Goal: Contribute content: Contribute content

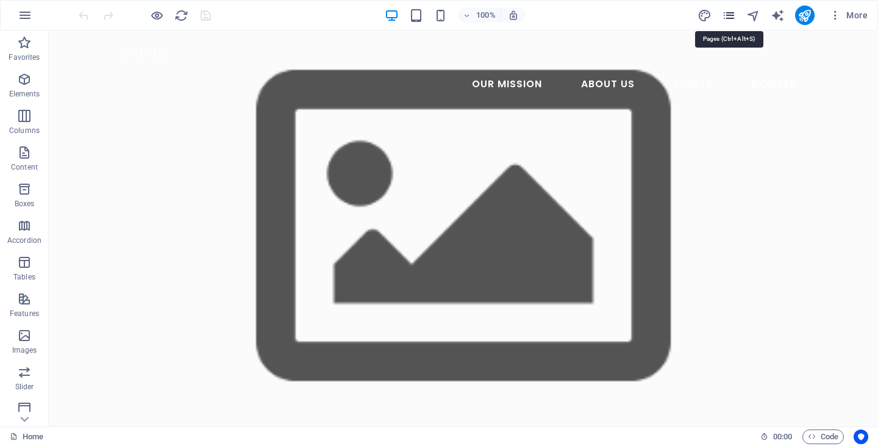
click at [729, 17] on icon "pages" at bounding box center [729, 16] width 14 height 14
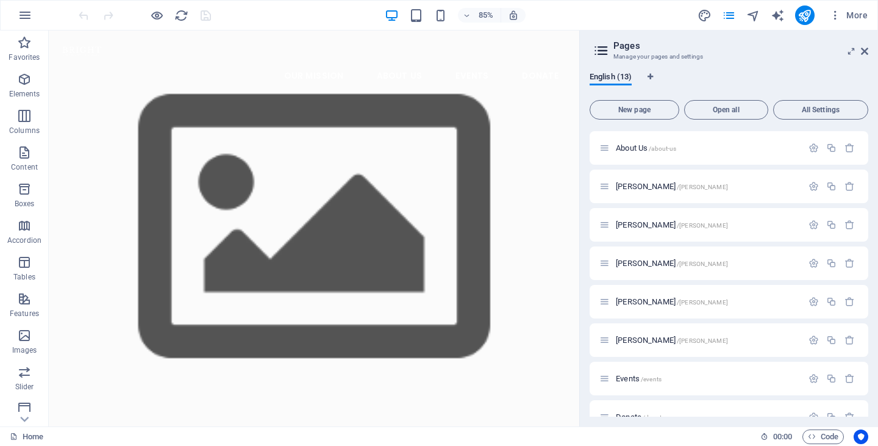
scroll to position [212, 0]
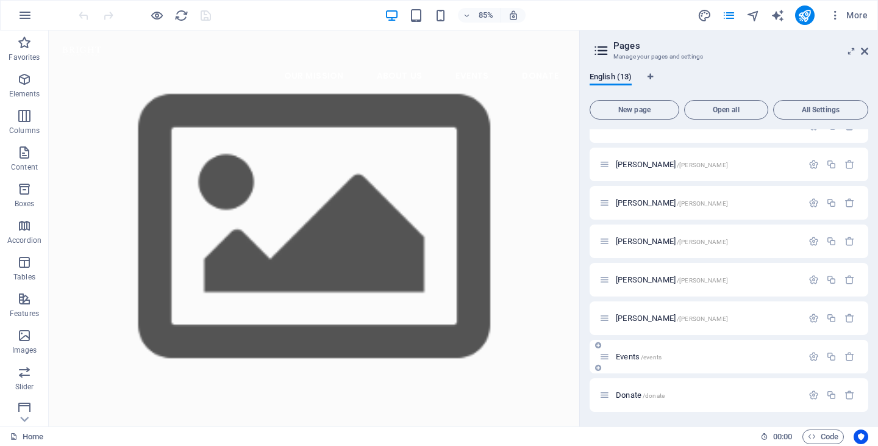
click at [632, 358] on span "Events /events" at bounding box center [639, 356] width 46 height 9
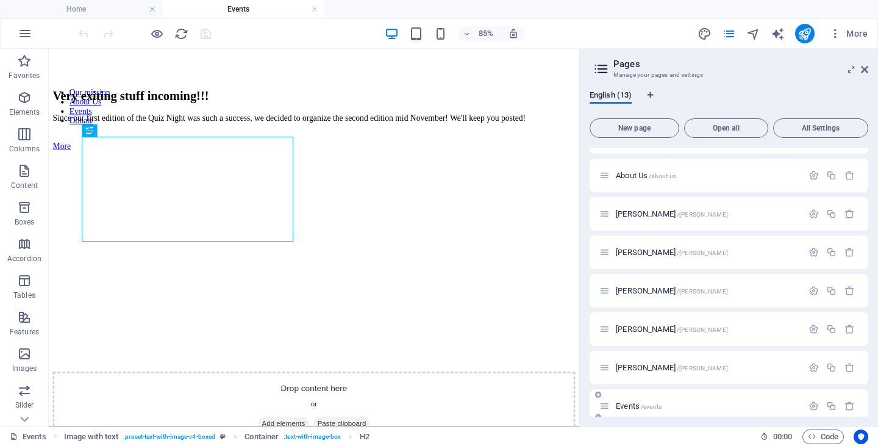
scroll to position [0, 0]
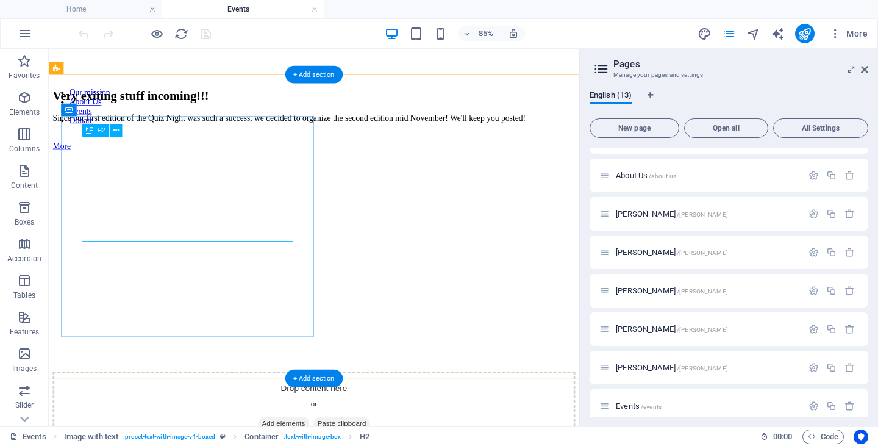
click at [240, 113] on div "Very exiting stuff incoming!!!" at bounding box center [361, 104] width 615 height 16
click at [256, 113] on div "Very exiting stuff incoming!!!" at bounding box center [361, 104] width 615 height 16
click at [266, 113] on div "Very exiting stuff incoming!!!" at bounding box center [361, 104] width 615 height 16
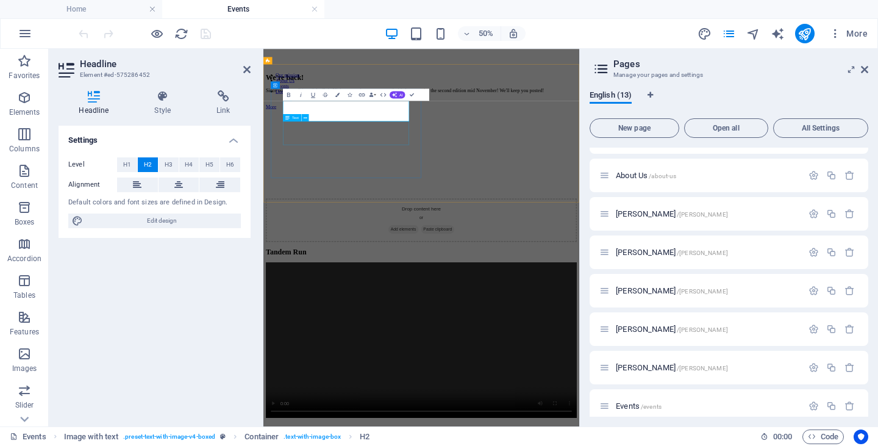
click at [473, 136] on div "Since our first edition of the Quiz Night was such a success, we decided to org…" at bounding box center [579, 130] width 622 height 11
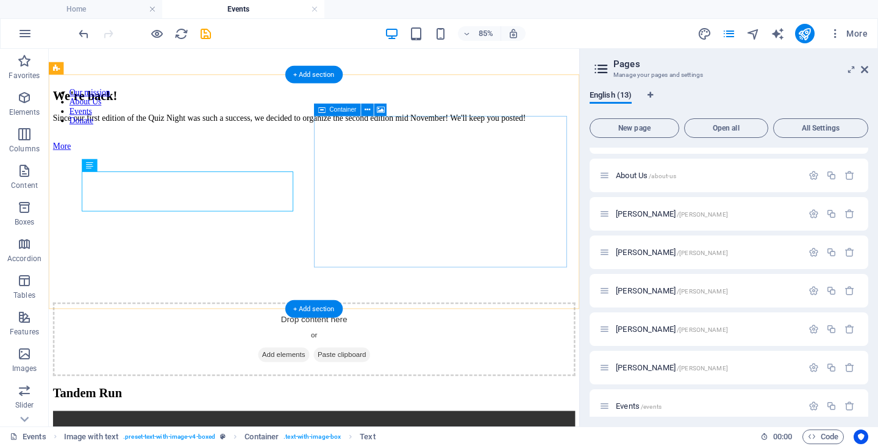
click at [419, 347] on div "Drop content here or Add elements Paste clipboard" at bounding box center [361, 390] width 615 height 87
click at [223, 136] on div "Since our first edition of the Quiz Night was such a success, we decided to org…" at bounding box center [361, 130] width 615 height 11
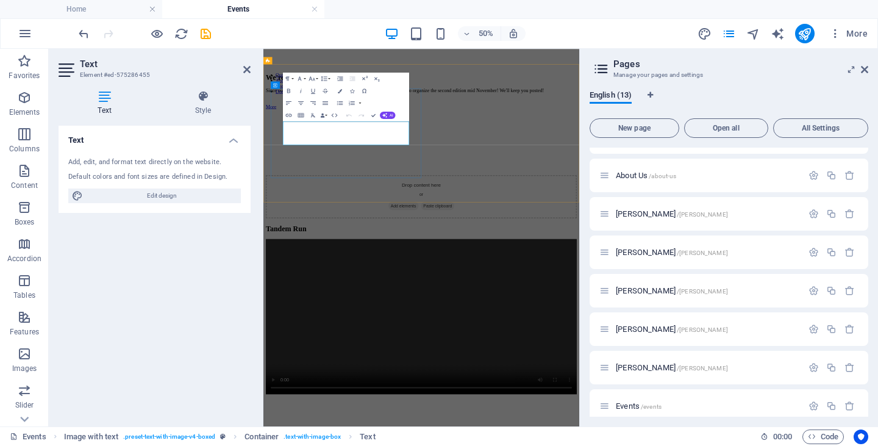
click at [349, 136] on p "Since our first edition of the Quiz Night was such a success, we decided to org…" at bounding box center [579, 130] width 622 height 11
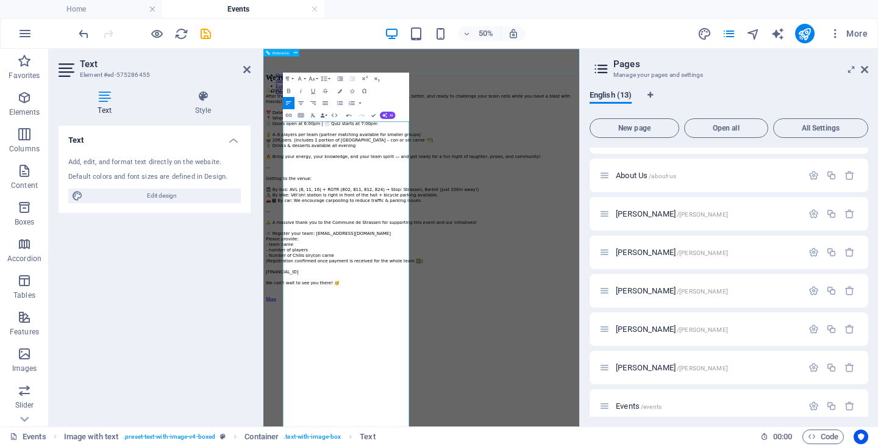
click at [688, 95] on nav "Our mission About Us Events Donate" at bounding box center [579, 117] width 632 height 44
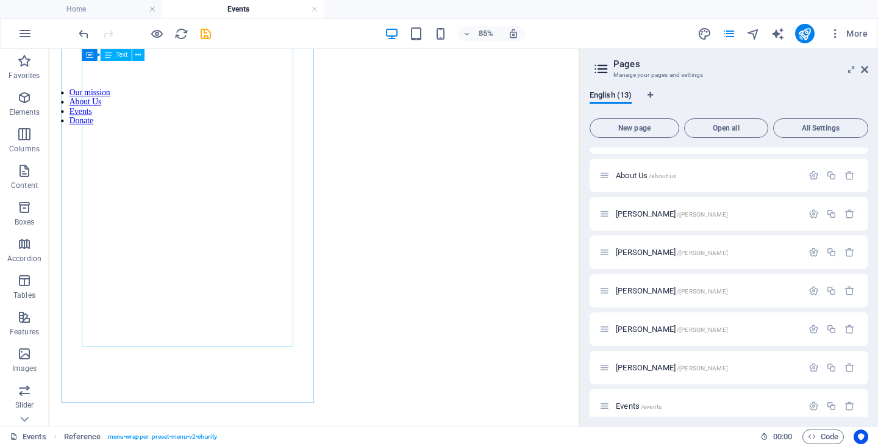
scroll to position [610, 0]
click at [156, 429] on div "We're back! ✨QUIZ NIGHT – 2nd EDITION✨ After the huge success of our first Quiz…" at bounding box center [361, 174] width 615 height 1377
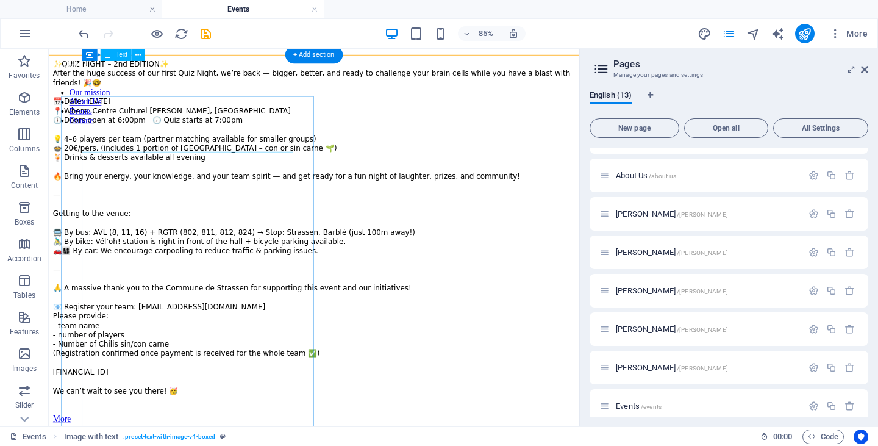
scroll to position [60, 0]
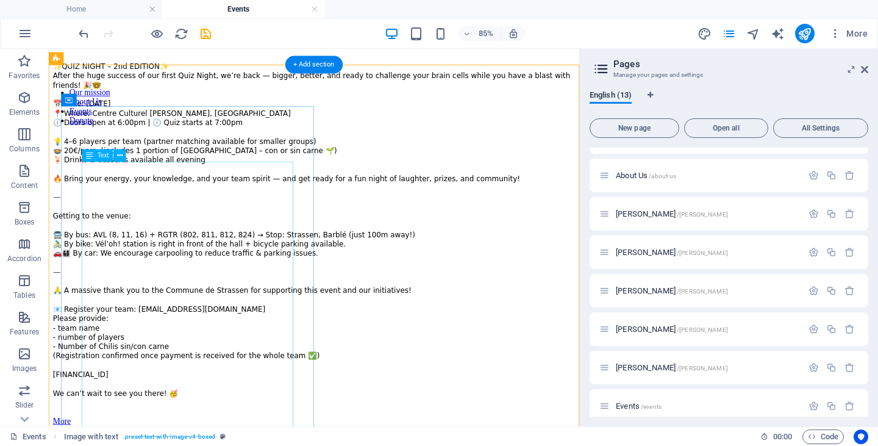
click at [134, 204] on div "✨QUIZ NIGHT – 2nd EDITION✨ After the huge success of our first Quiz Night, we’r…" at bounding box center [361, 262] width 615 height 395
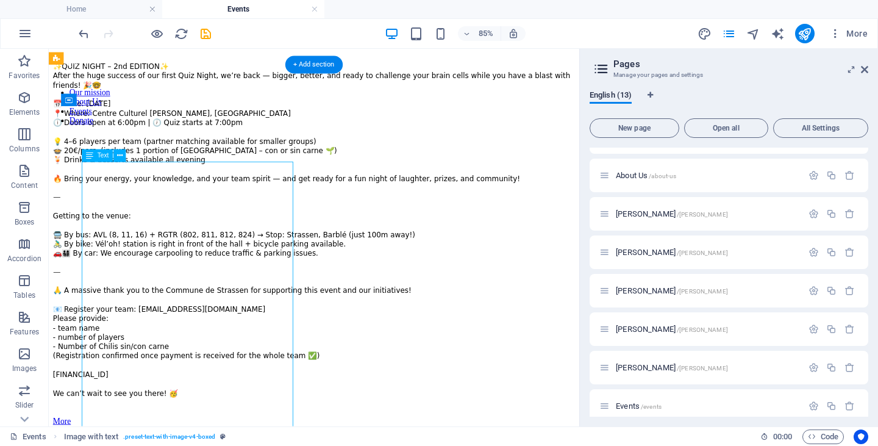
click at [134, 204] on div "✨QUIZ NIGHT – 2nd EDITION✨ After the huge success of our first Quiz Night, we’r…" at bounding box center [361, 262] width 615 height 395
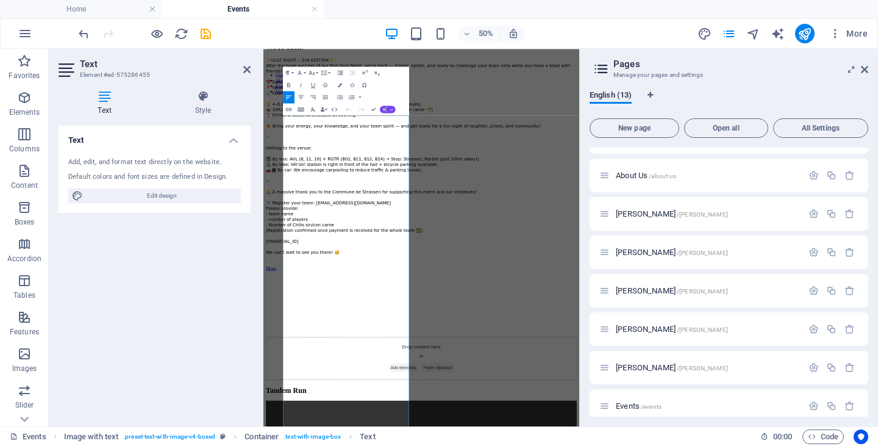
click at [393, 107] on button "AI" at bounding box center [388, 108] width 16 height 7
click at [382, 148] on link "Fix spelling & grammar" at bounding box center [362, 146] width 60 height 9
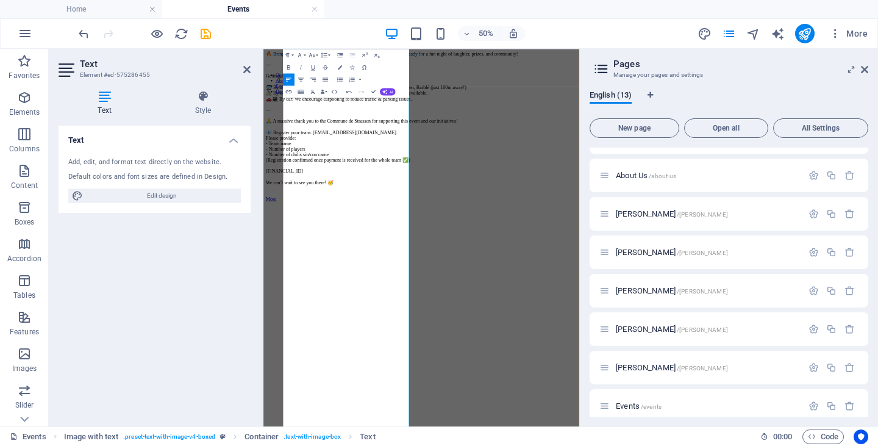
scroll to position [0, 0]
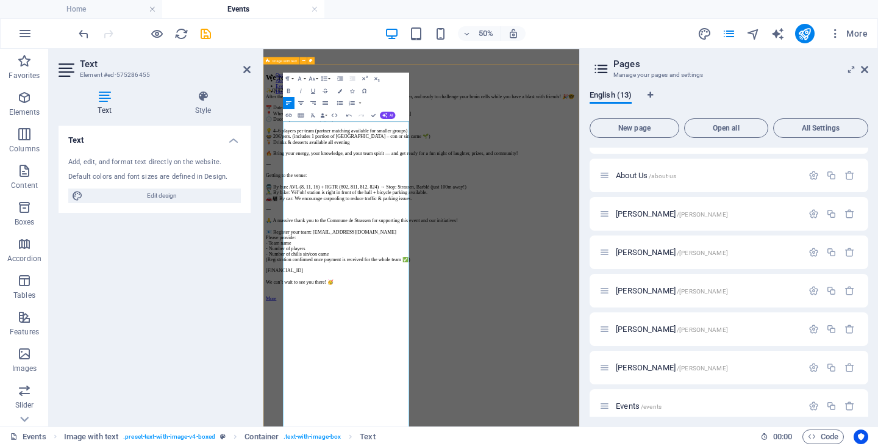
click at [629, 95] on nav "Our mission About Us Events Donate" at bounding box center [579, 117] width 632 height 44
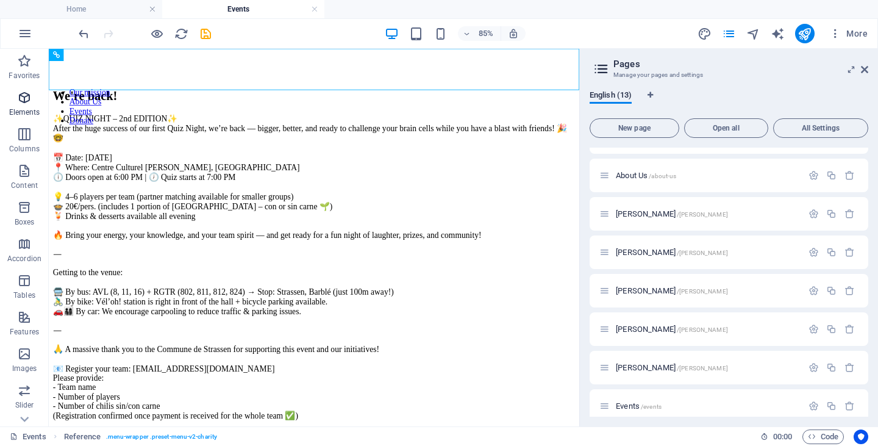
click at [23, 99] on icon "button" at bounding box center [24, 97] width 15 height 15
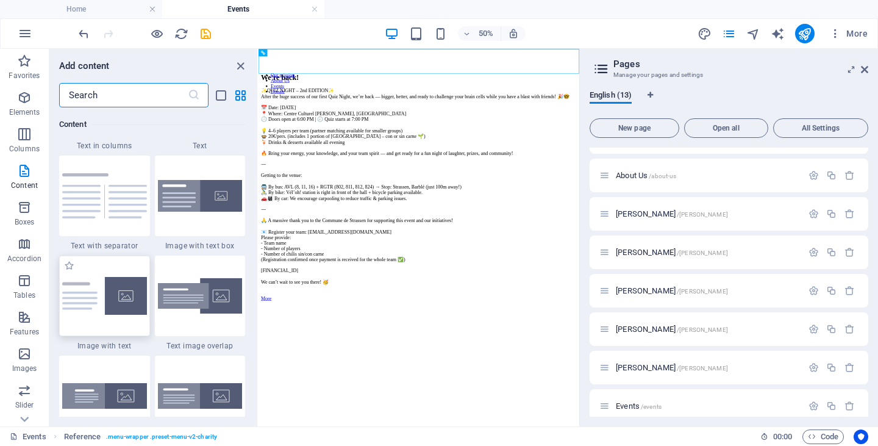
scroll to position [2218, 0]
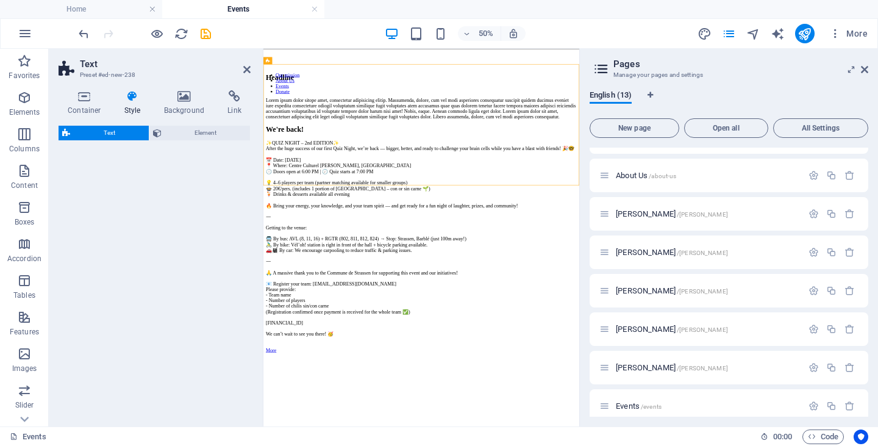
select select "rem"
select select "px"
select select "preset-text-v2-separator"
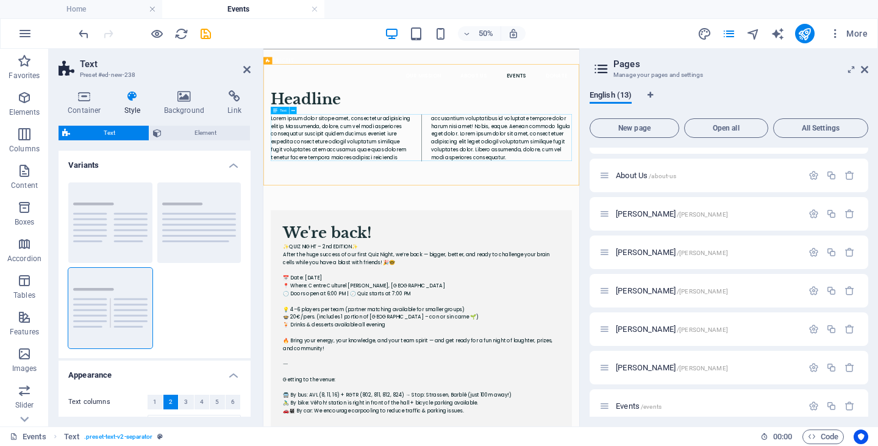
click at [417, 214] on div "Lorem ipsum dolor sitope amet, consectetur adipisicing elitip. Massumenda, dolo…" at bounding box center [579, 226] width 602 height 94
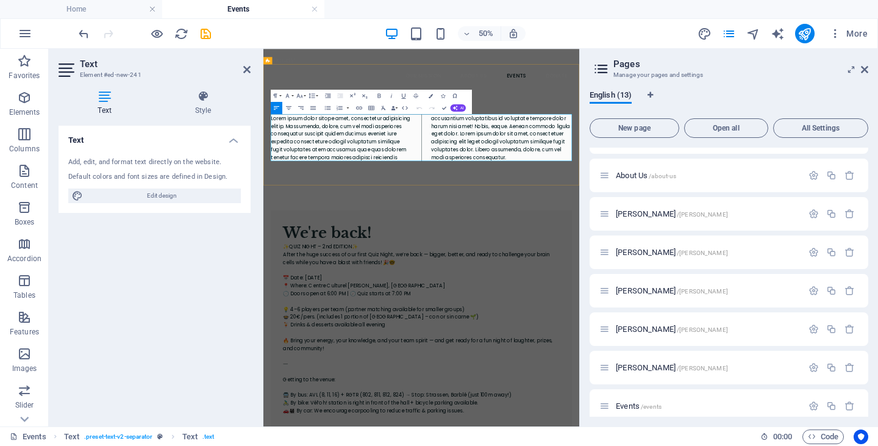
click at [417, 214] on p "Lorem ipsum dolor sitope amet, consectetur adipisicing elitip. Massumenda, dolo…" at bounding box center [579, 226] width 602 height 94
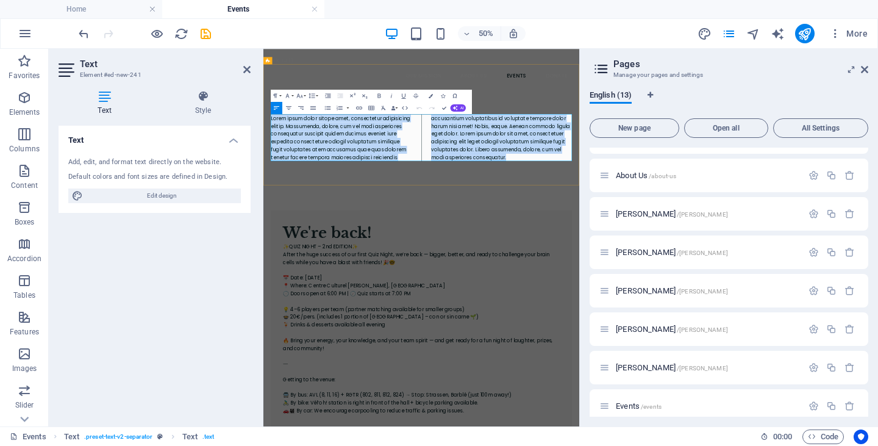
click at [417, 214] on p "Lorem ipsum dolor sitope amet, consectetur adipisicing elitip. Massumenda, dolo…" at bounding box center [579, 226] width 602 height 94
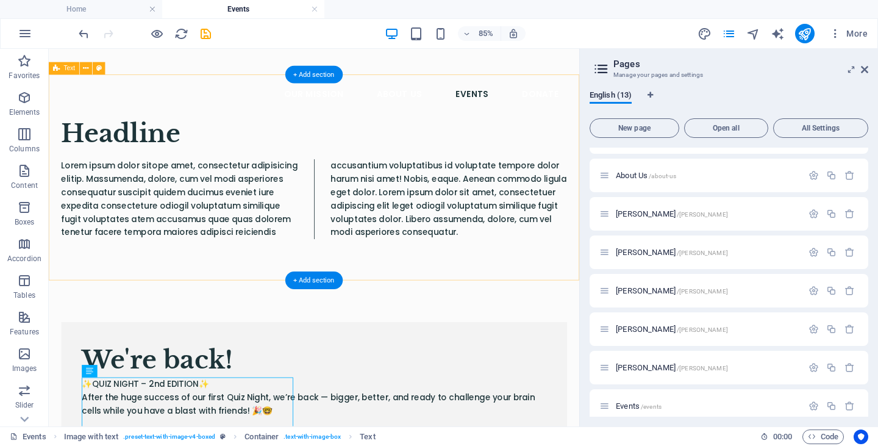
click at [393, 299] on div "Headline Lorem ipsum dolor sitope amet, consectetur adipisicing elitip. Massume…" at bounding box center [361, 200] width 624 height 242
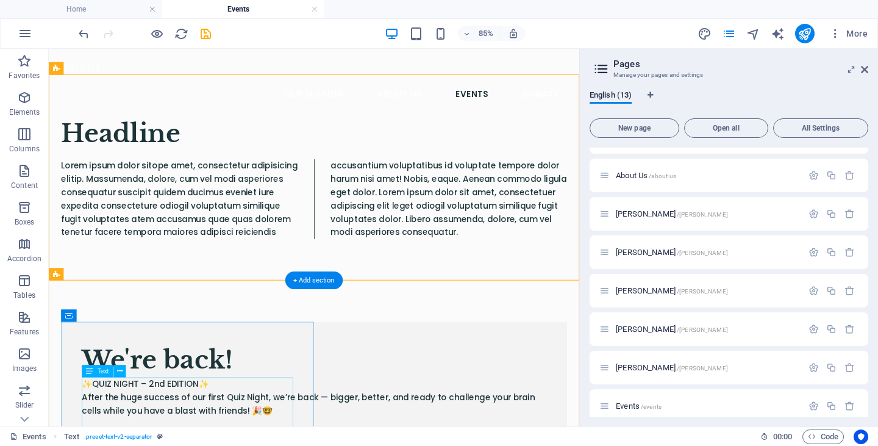
scroll to position [155, 0]
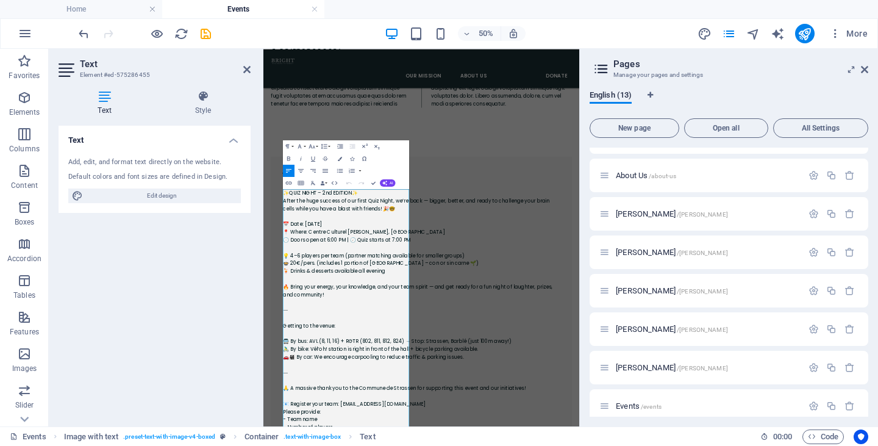
click at [182, 332] on div "Text Add, edit, and format text directly on the website. Default colors and fon…" at bounding box center [155, 271] width 192 height 291
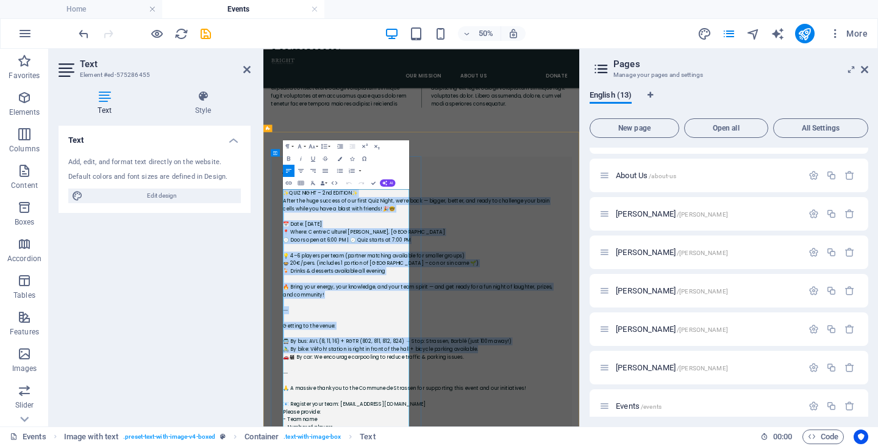
drag, startPoint x: 306, startPoint y: 338, endPoint x: 490, endPoint y: 742, distance: 443.4
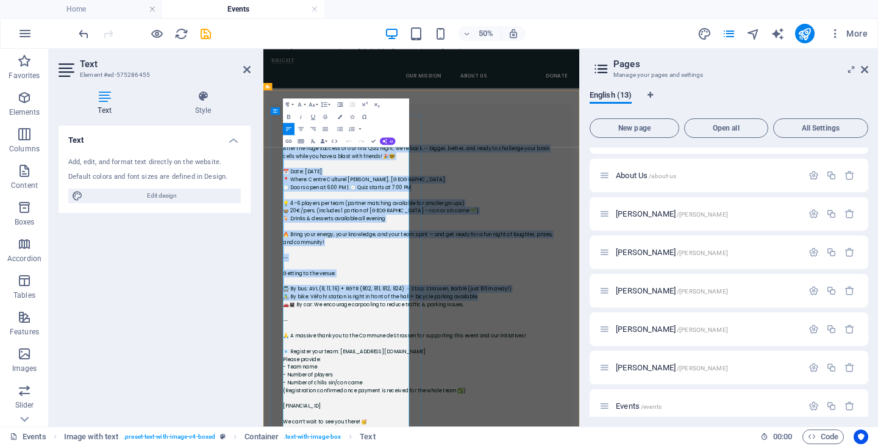
scroll to position [268, 0]
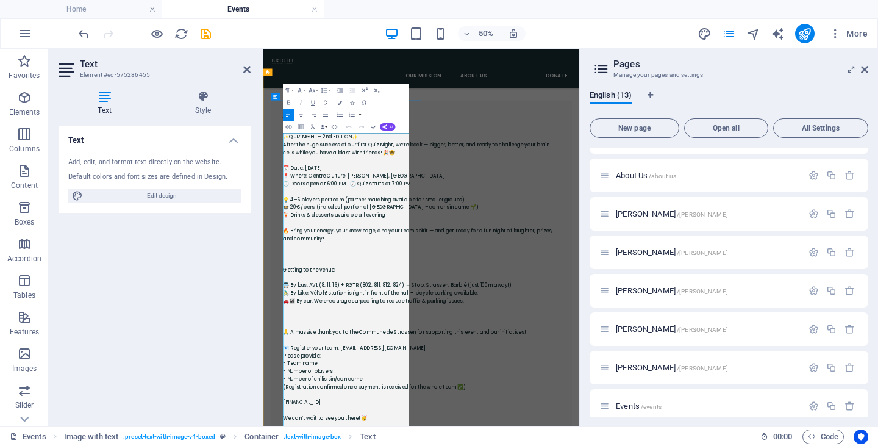
drag, startPoint x: 307, startPoint y: 225, endPoint x: 330, endPoint y: 263, distance: 44.5
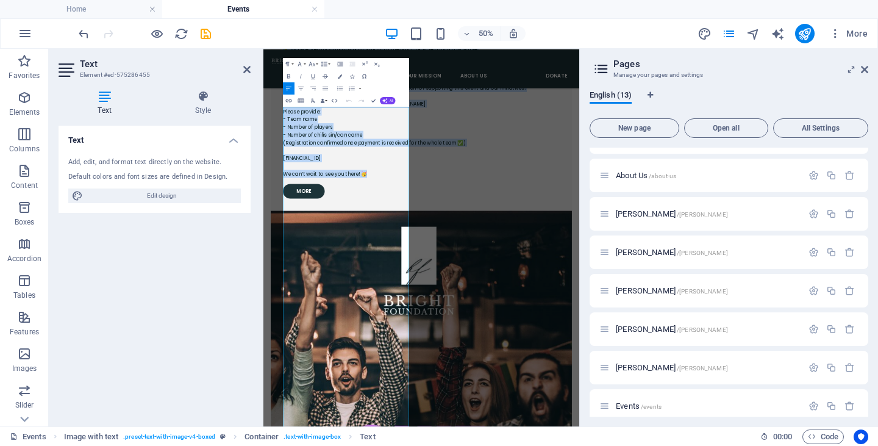
scroll to position [1212, 0]
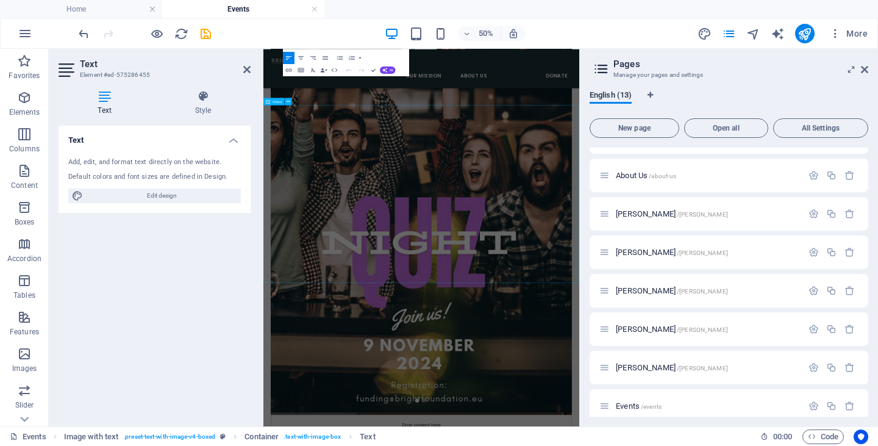
drag, startPoint x: 304, startPoint y: 223, endPoint x: 507, endPoint y: 316, distance: 222.9
click at [507, 316] on div "Our mission About Us Events Donate Headline Lorem ipsum dolor sitope amet, cons…" at bounding box center [579, 337] width 632 height 2905
copy p "✨LORE IPSUM – 7do SITAMET✨ Conse adi elit seddoei te inc utlab Etdo Magna, al’e…"
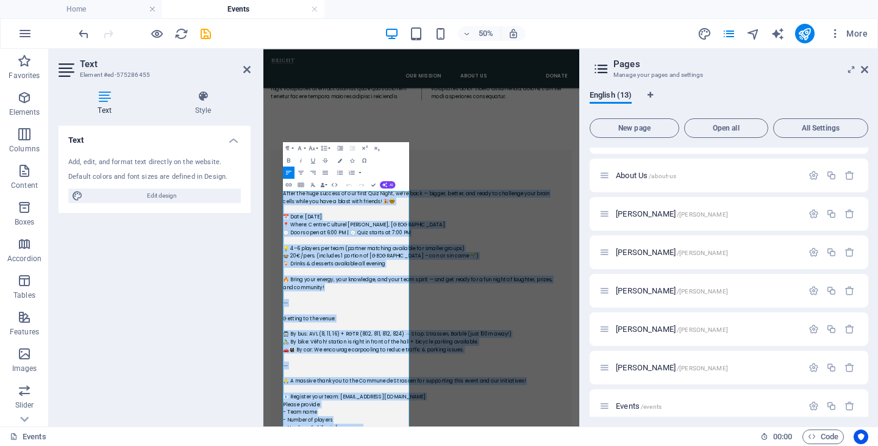
scroll to position [134, 0]
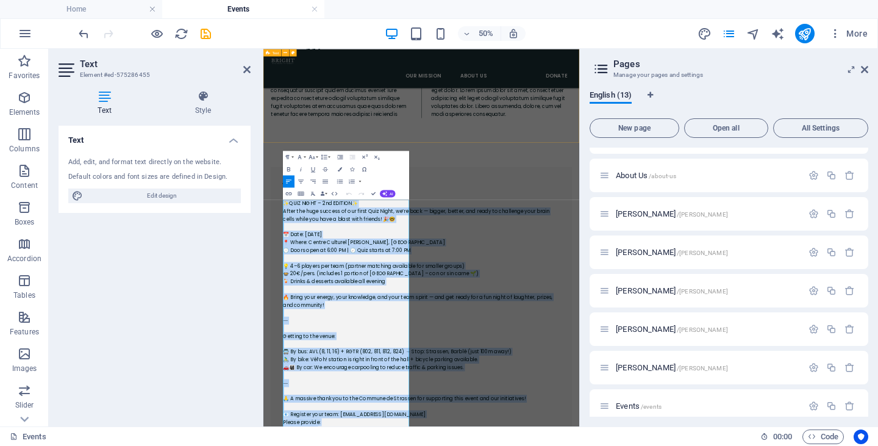
click at [584, 191] on div "Headline Lorem ipsum dolor sitope amet, consectetur adipisicing elitip. Massume…" at bounding box center [579, 115] width 632 height 242
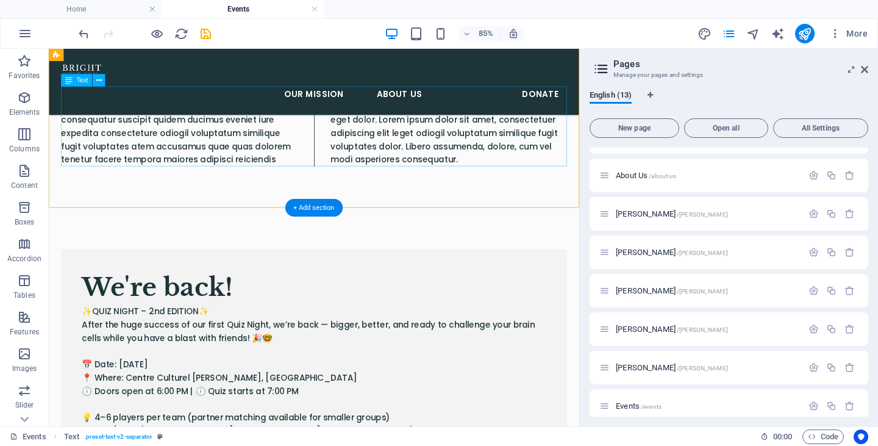
click at [221, 165] on div "Lorem ipsum dolor sitope amet, consectetur adipisicing elitip. Massumenda, dolo…" at bounding box center [360, 140] width 595 height 94
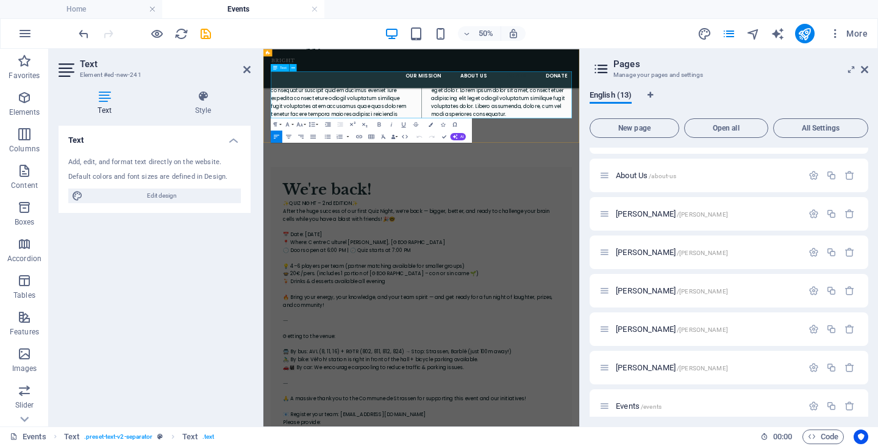
click at [385, 149] on p "Lorem ipsum dolor sitope amet, consectetur adipisicing elitip. Massumenda, dolo…" at bounding box center [579, 140] width 602 height 94
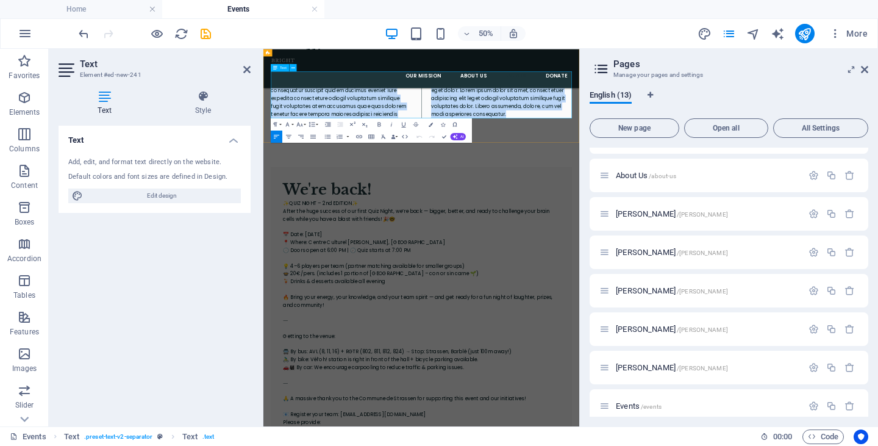
click at [385, 149] on p "Lorem ipsum dolor sitope amet, consectetur adipisicing elitip. Massumenda, dolo…" at bounding box center [579, 140] width 602 height 94
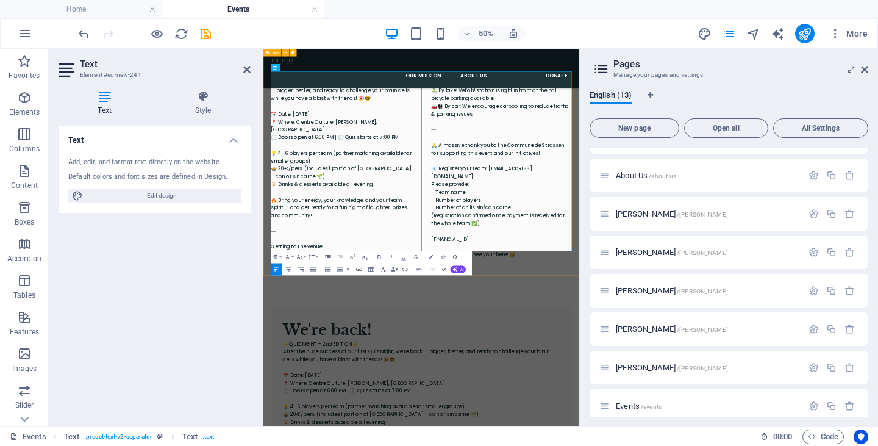
click at [748, 445] on div "Headline ✨QUIZ NIGHT – 2nd EDITION✨ After the huge success of our first Quiz Ni…" at bounding box center [579, 255] width 632 height 523
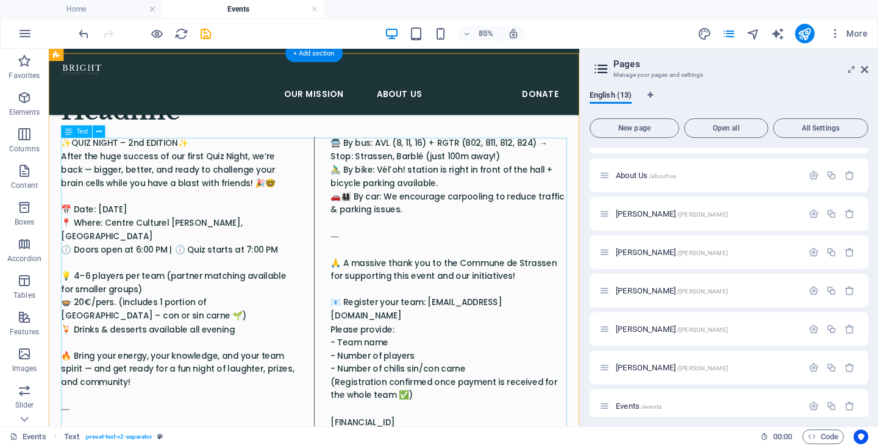
scroll to position [74, 0]
click at [88, 445] on div "✨QUIZ NIGHT – 2nd EDITION✨ After the huge success of our first Quiz Night, we’r…" at bounding box center [360, 341] width 595 height 374
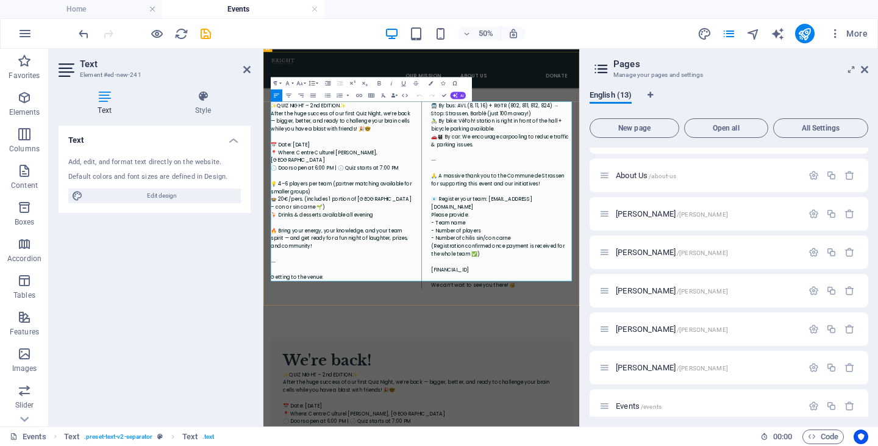
click at [332, 445] on p "✨QUIZ NIGHT – 2nd EDITION✨ After the huge success of our first Quiz Night, we’r…" at bounding box center [579, 341] width 602 height 374
click at [326, 445] on p "✨QUIZ NIGHT – 2nd EDITION✨ After the huge success of our first Quiz Night, we’r…" at bounding box center [579, 341] width 602 height 374
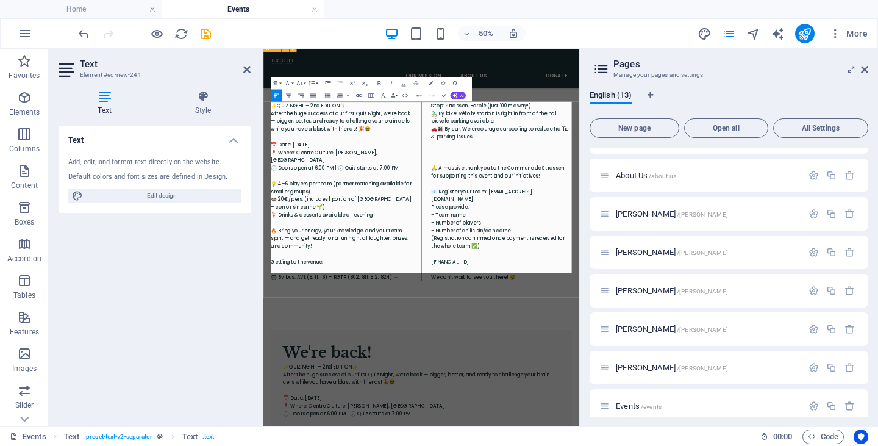
drag, startPoint x: 372, startPoint y: 429, endPoint x: 276, endPoint y: 400, distance: 100.1
click at [276, 400] on div "Headline ✨QUIZ NIGHT – 2nd EDITION✨ After the huge success of our first Quiz Ni…" at bounding box center [579, 307] width 632 height 507
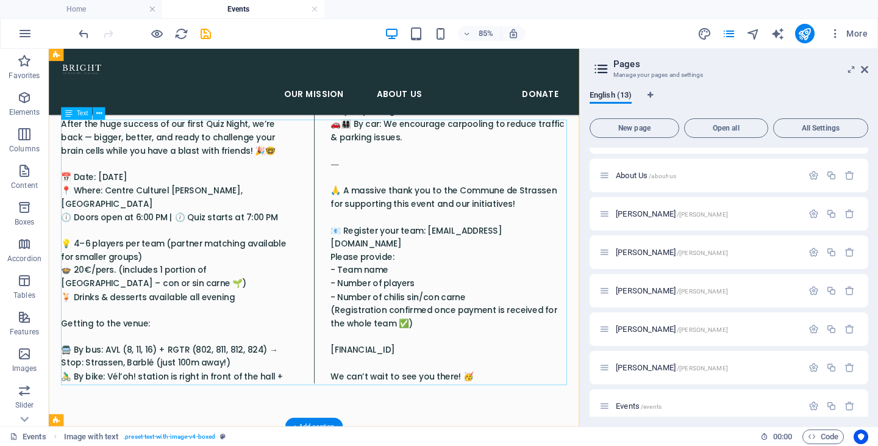
scroll to position [0, 0]
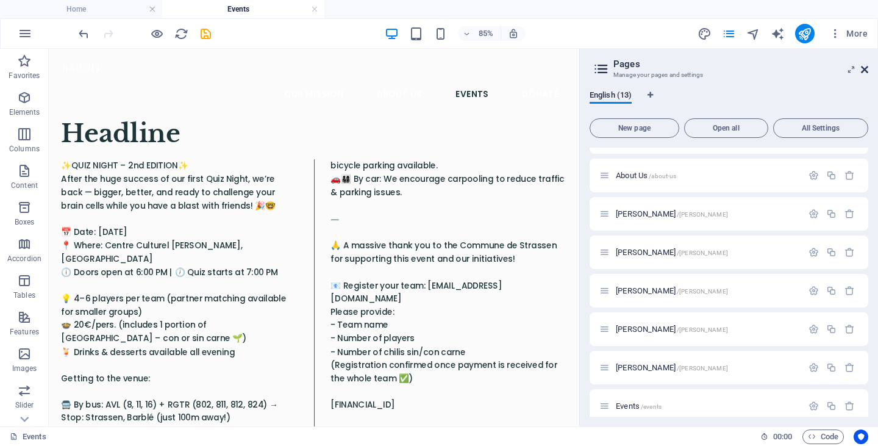
click at [865, 70] on icon at bounding box center [864, 70] width 7 height 10
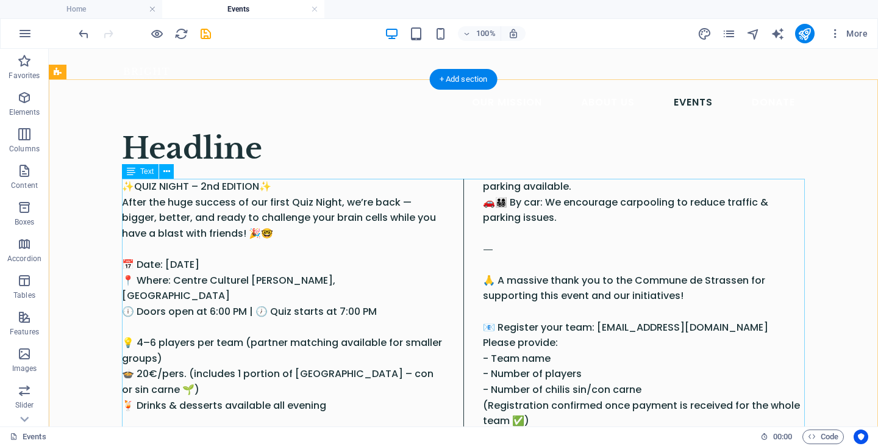
click at [241, 180] on div "✨QUIZ NIGHT – 2nd EDITION✨ After the huge success of our first Quiz Night, we’r…" at bounding box center [463, 342] width 683 height 327
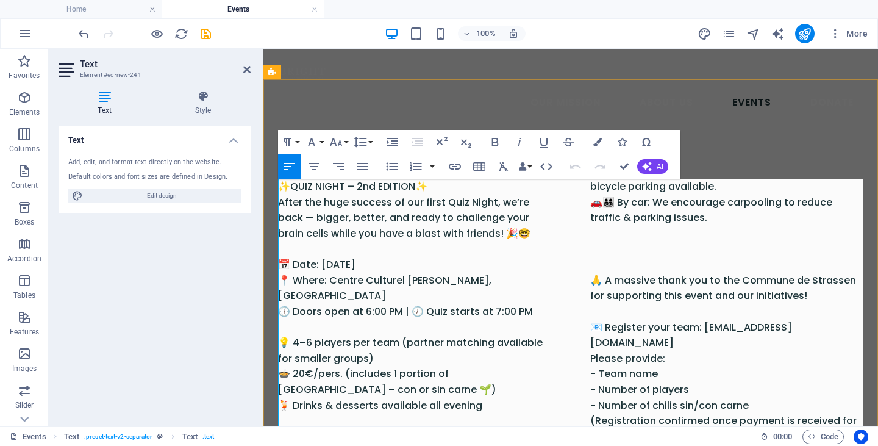
click at [434, 192] on p "✨QUIZ NIGHT – 2nd EDITION✨ After the huge success of our first Quiz Night, we’r…" at bounding box center [570, 342] width 585 height 327
drag, startPoint x: 434, startPoint y: 191, endPoint x: 280, endPoint y: 191, distance: 153.6
click at [280, 191] on p "✨QUIZ NIGHT – 2nd EDITION✨ After the huge success of our first Quiz Night, we’r…" at bounding box center [570, 342] width 585 height 327
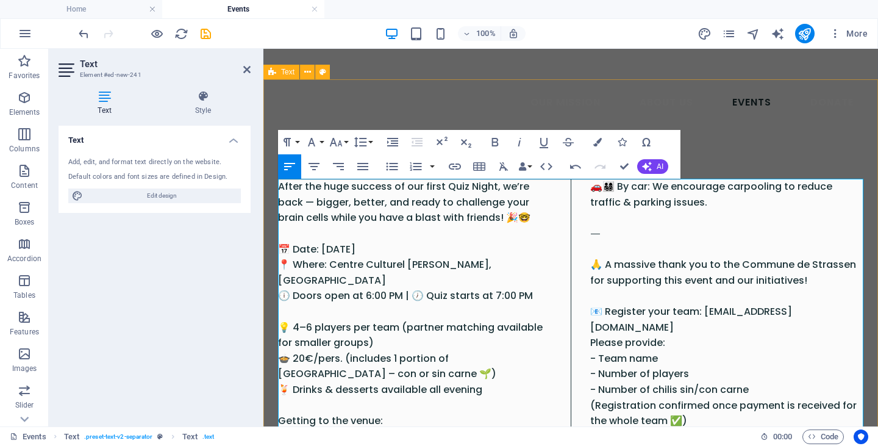
click at [360, 96] on div "Our mission About Us Events Donate" at bounding box center [570, 88] width 615 height 78
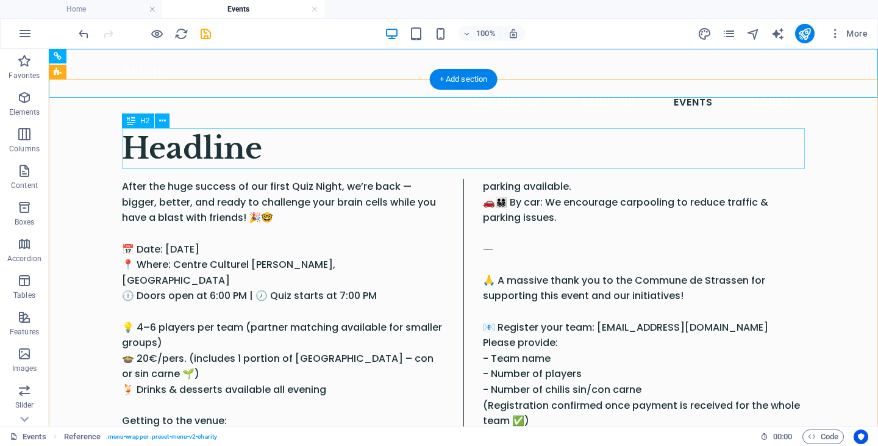
click at [236, 154] on div "Headline" at bounding box center [463, 148] width 683 height 41
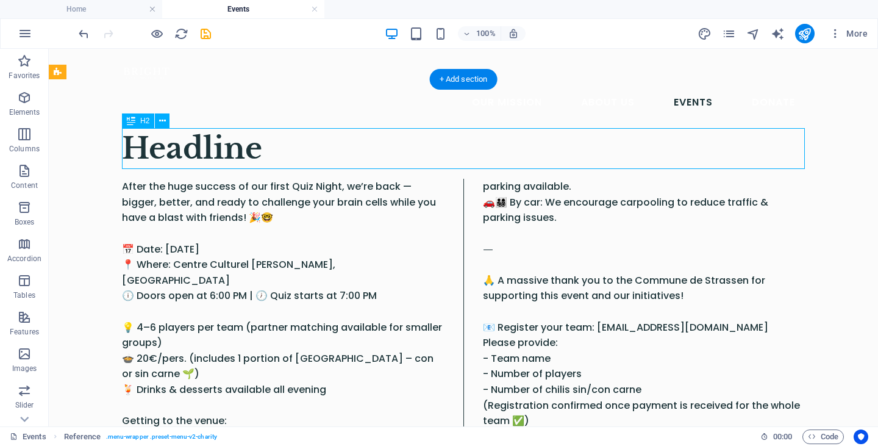
click at [236, 154] on div "Headline" at bounding box center [463, 148] width 683 height 41
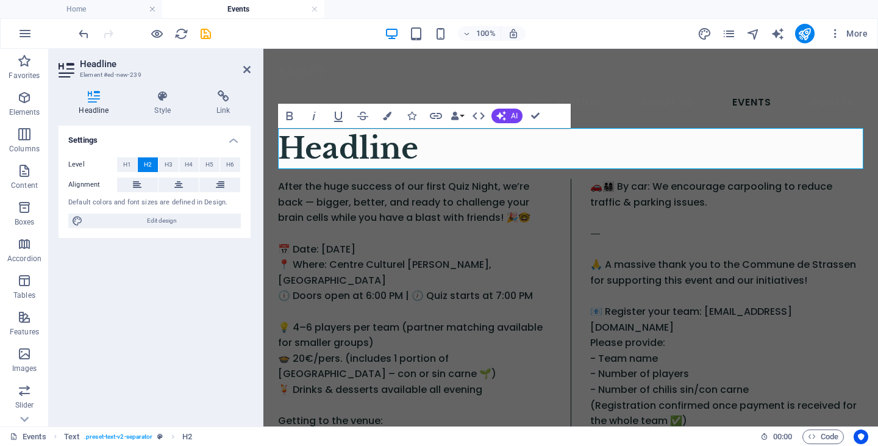
click at [236, 154] on div "Level H1 H2 H3 H4 H5 H6 Alignment Default colors and font sizes are defined in …" at bounding box center [155, 193] width 192 height 91
click at [373, 134] on h2 "Headline" at bounding box center [570, 148] width 585 height 41
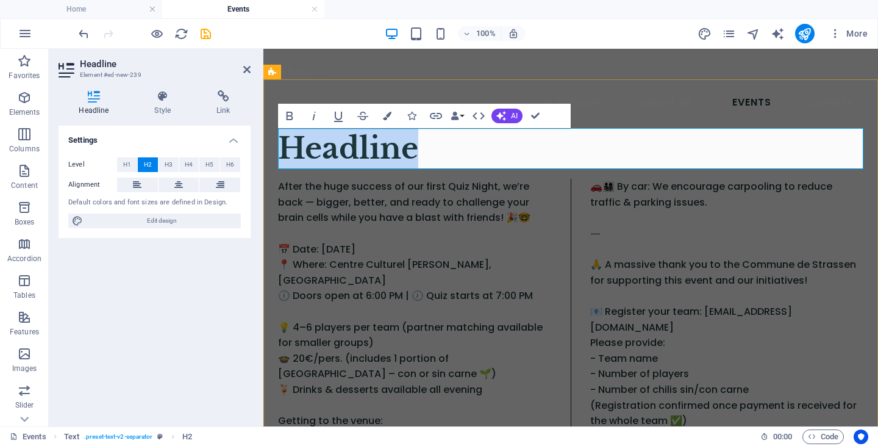
click at [373, 134] on h2 "Headline" at bounding box center [570, 148] width 585 height 41
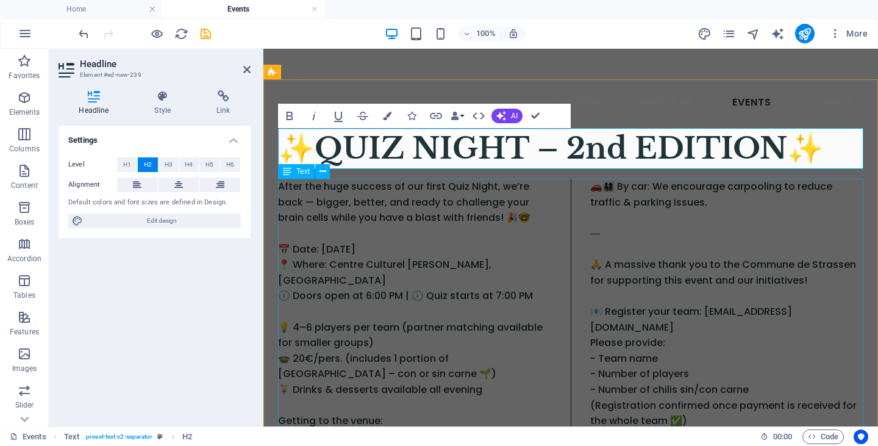
click at [403, 215] on div "After the huge success of our first Quiz Night, we’re back — bigger, better, an…" at bounding box center [570, 342] width 585 height 327
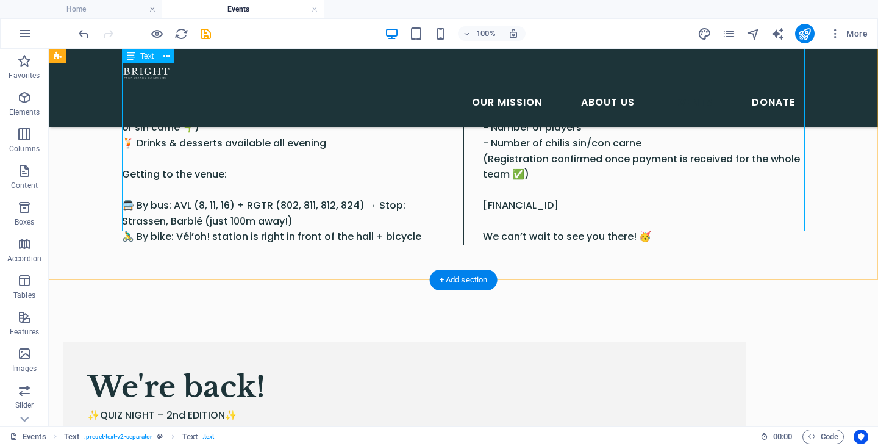
scroll to position [291, 0]
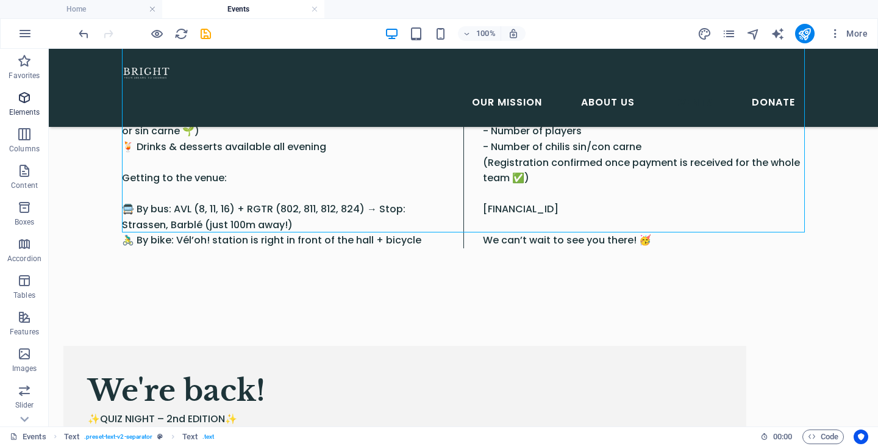
click at [30, 101] on icon "button" at bounding box center [24, 97] width 15 height 15
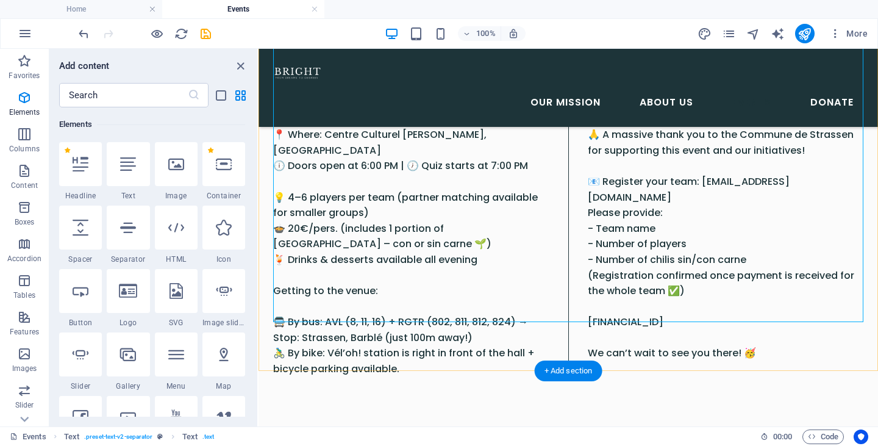
scroll to position [180, 0]
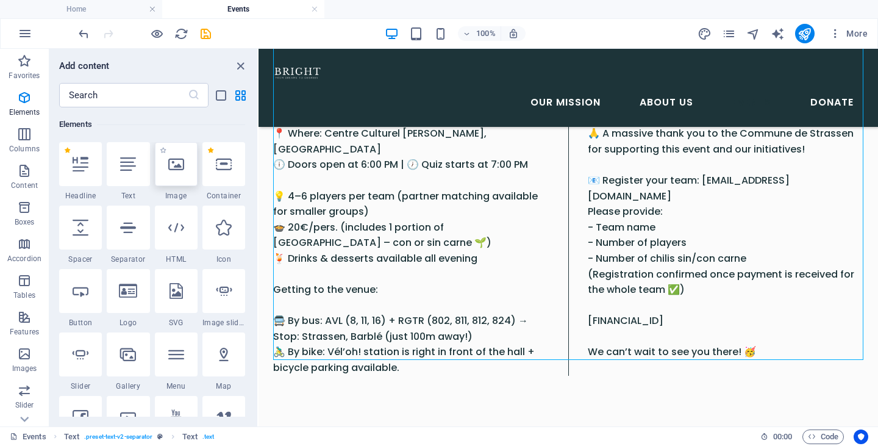
click at [174, 167] on icon at bounding box center [176, 164] width 16 height 16
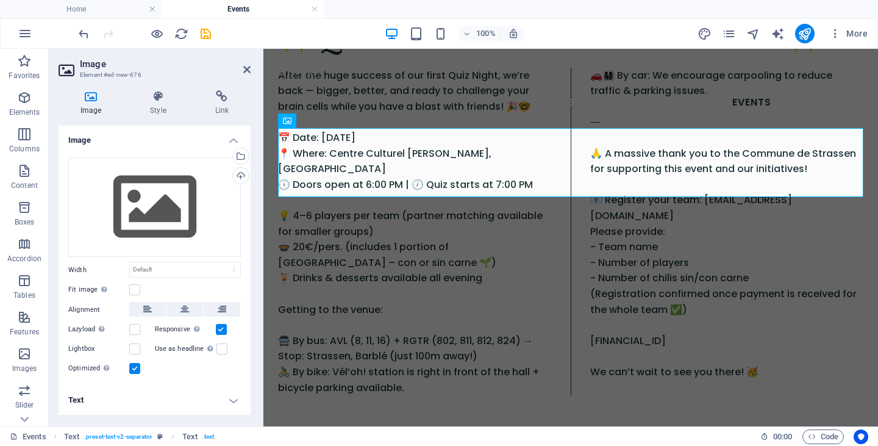
scroll to position [0, 0]
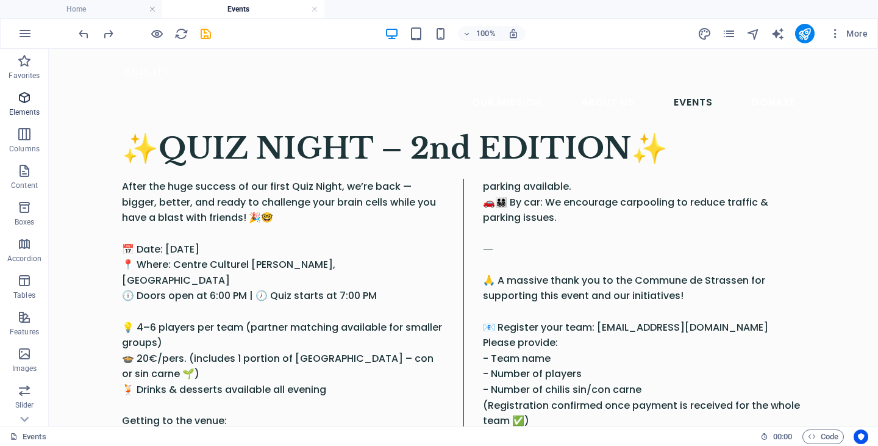
click at [23, 99] on icon "button" at bounding box center [24, 97] width 15 height 15
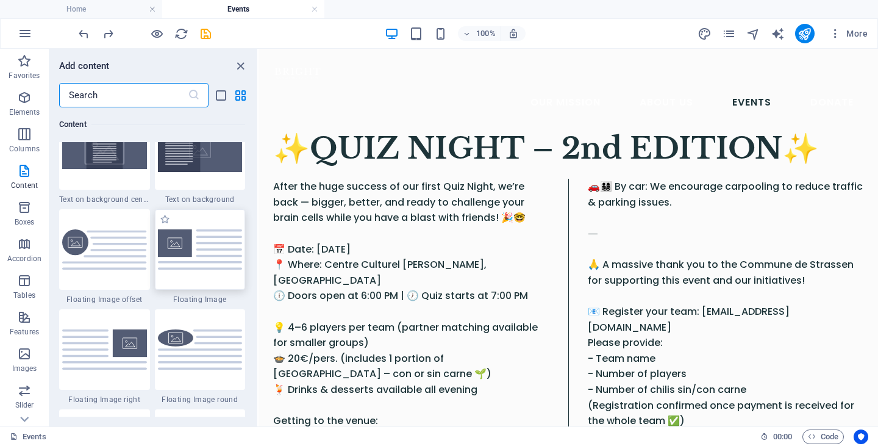
scroll to position [2574, 0]
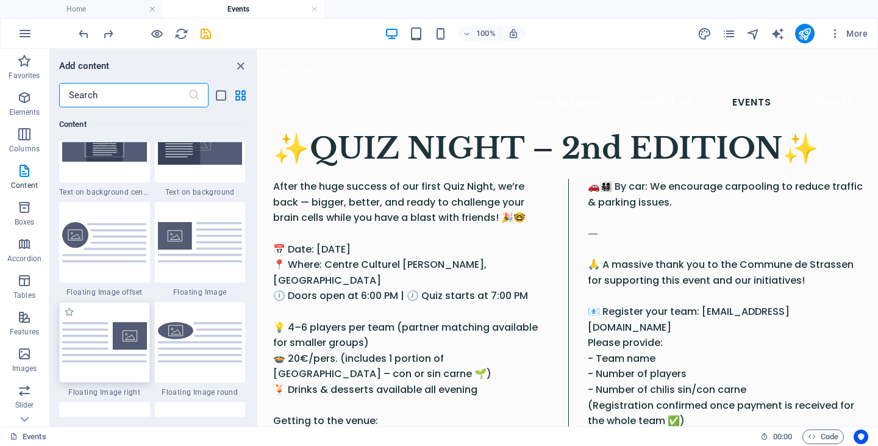
click at [121, 344] on img at bounding box center [104, 342] width 85 height 40
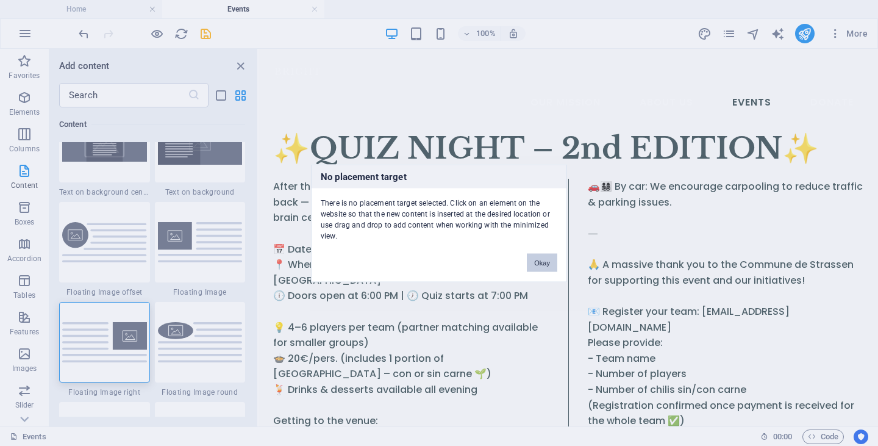
click at [545, 269] on button "Okay" at bounding box center [542, 262] width 30 height 18
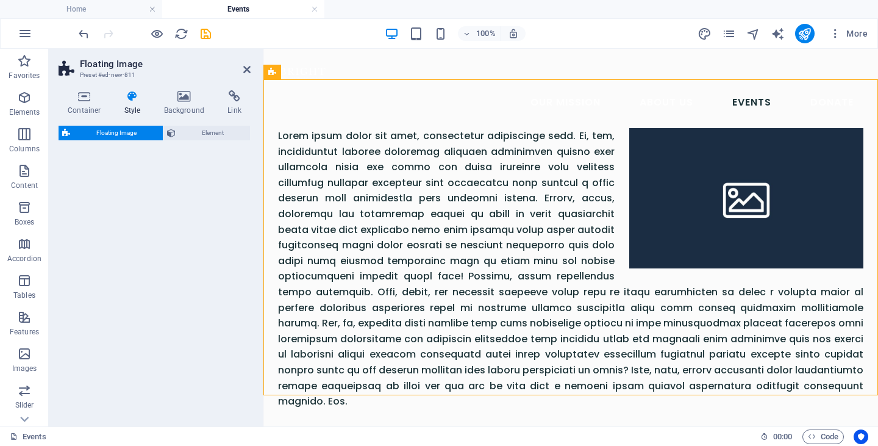
select select "%"
select select "rem"
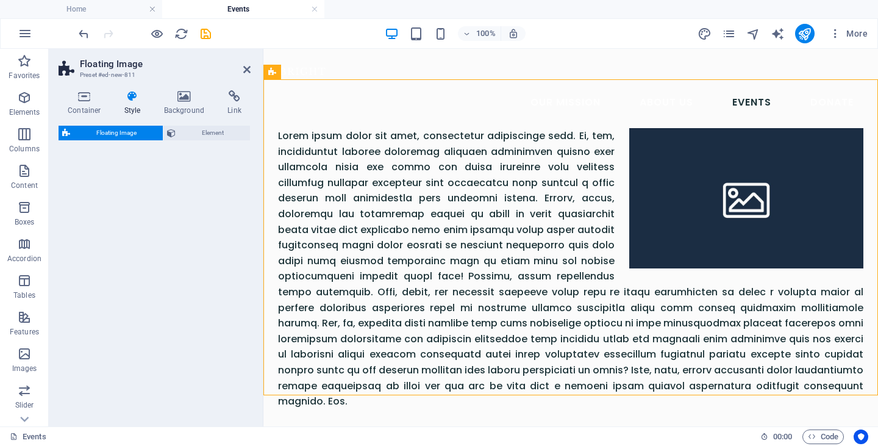
select select "preset-float-container-v3-default-right"
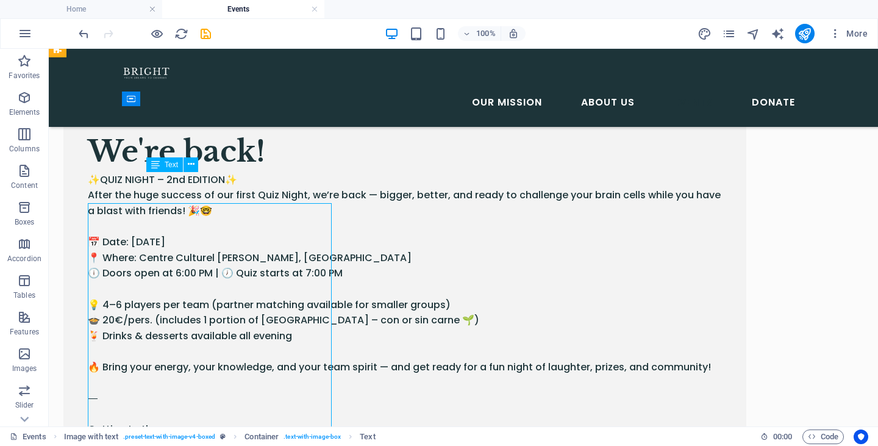
scroll to position [862, 0]
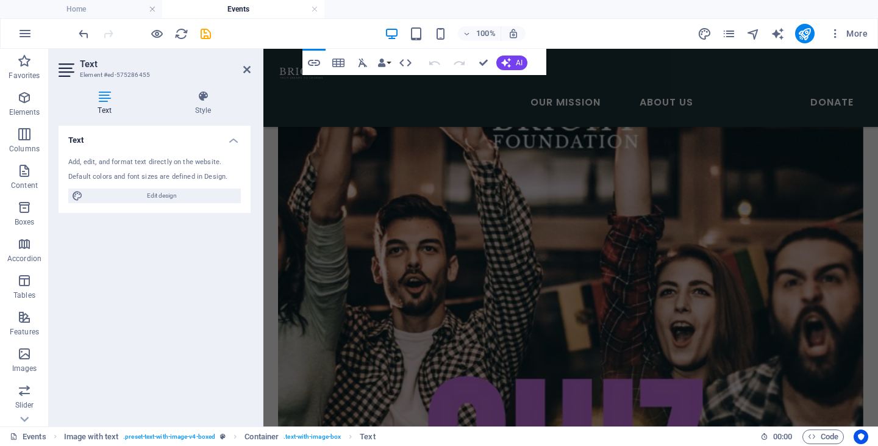
scroll to position [1877, 0]
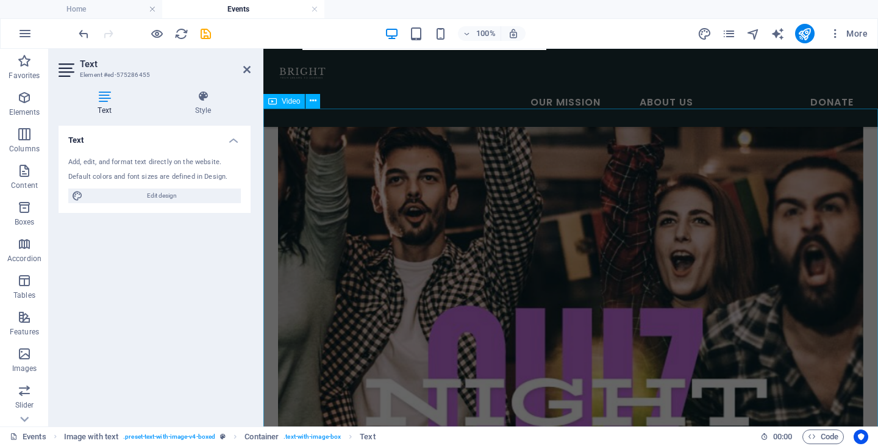
drag, startPoint x: 305, startPoint y: 196, endPoint x: 460, endPoint y: 243, distance: 161.4
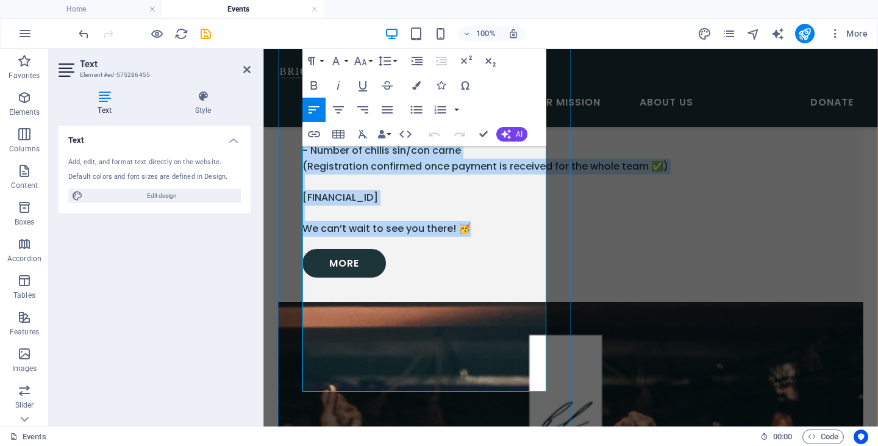
scroll to position [1438, 0]
copy p "✨LORE IPSUM – 7do SITAMET✨ Conse adi elit seddoei te inc utlab Etdo Magna, al’e…"
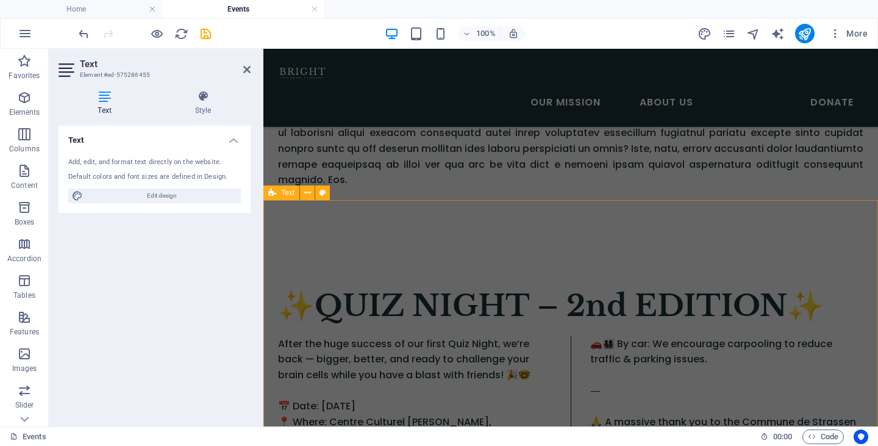
scroll to position [254, 0]
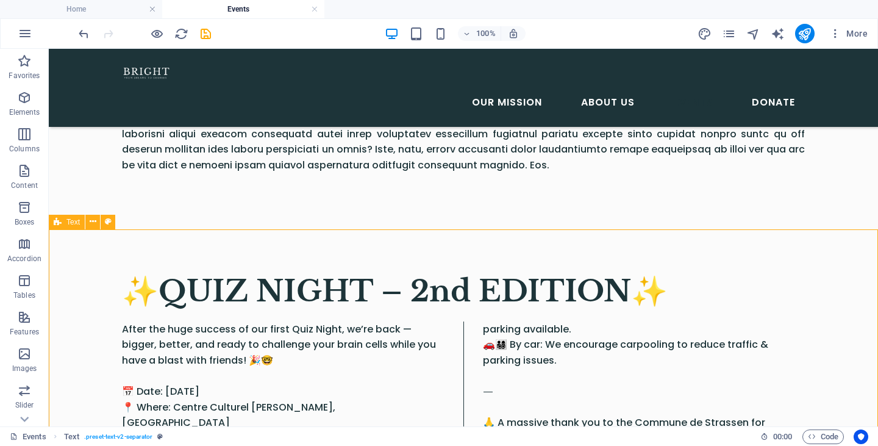
scroll to position [0, 0]
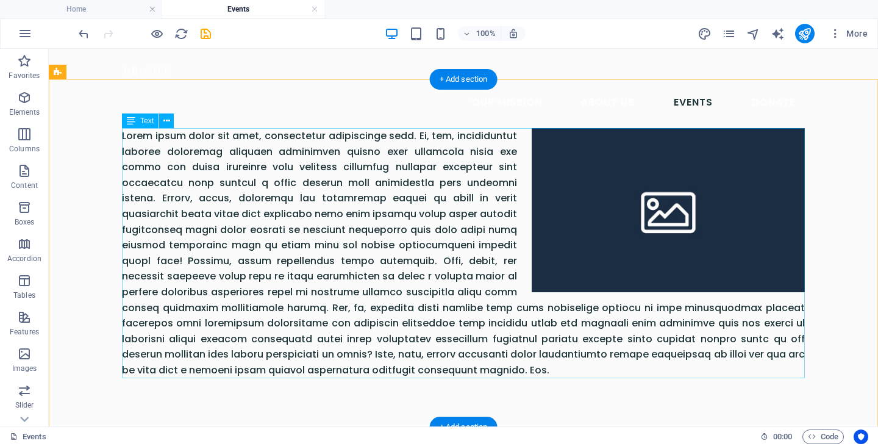
click at [330, 239] on div at bounding box center [463, 253] width 683 height 250
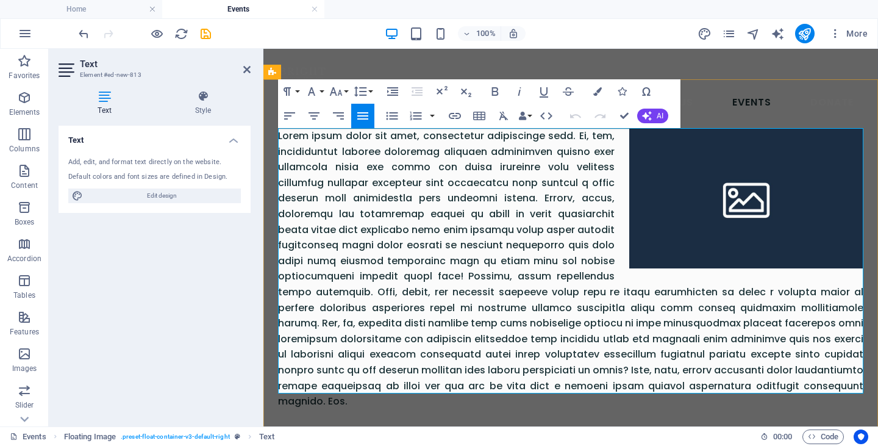
click at [345, 234] on p at bounding box center [570, 268] width 585 height 281
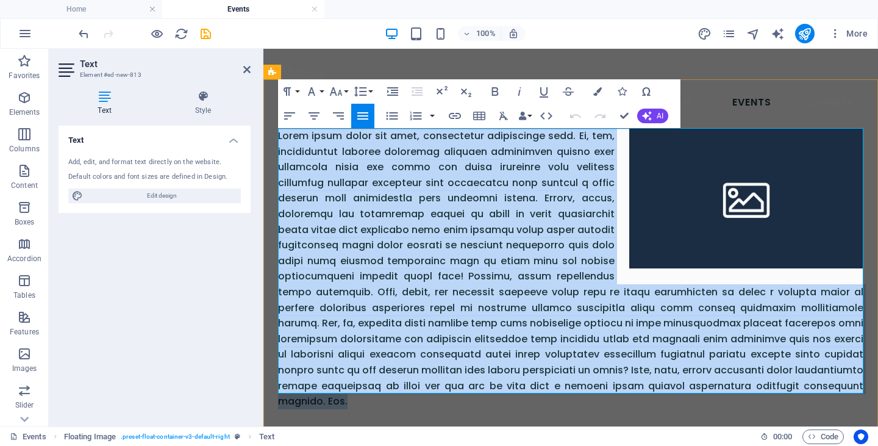
click at [345, 234] on p at bounding box center [570, 268] width 585 height 281
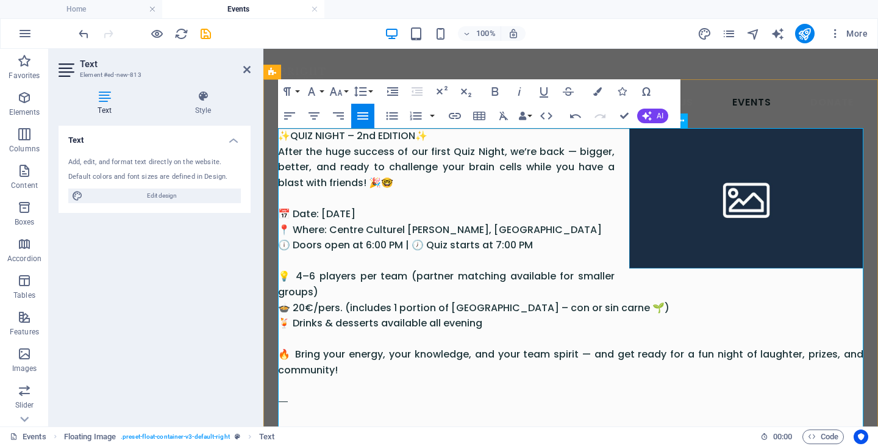
click at [648, 205] on figure at bounding box center [746, 198] width 234 height 140
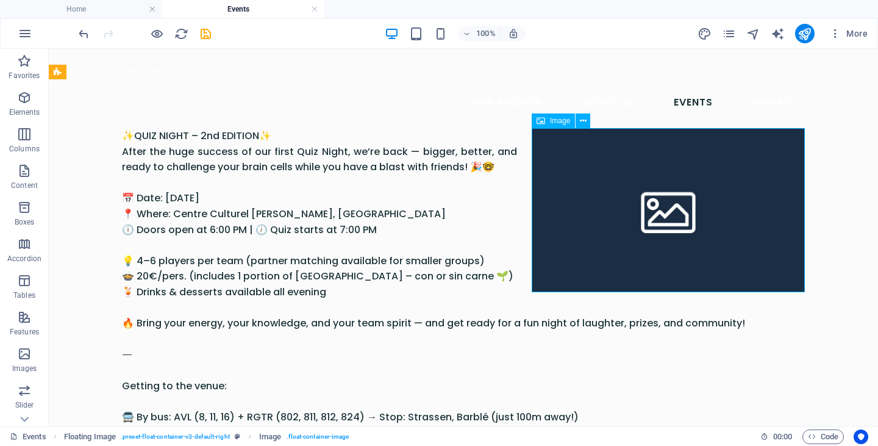
click at [640, 203] on figure at bounding box center [668, 210] width 273 height 164
select select "%"
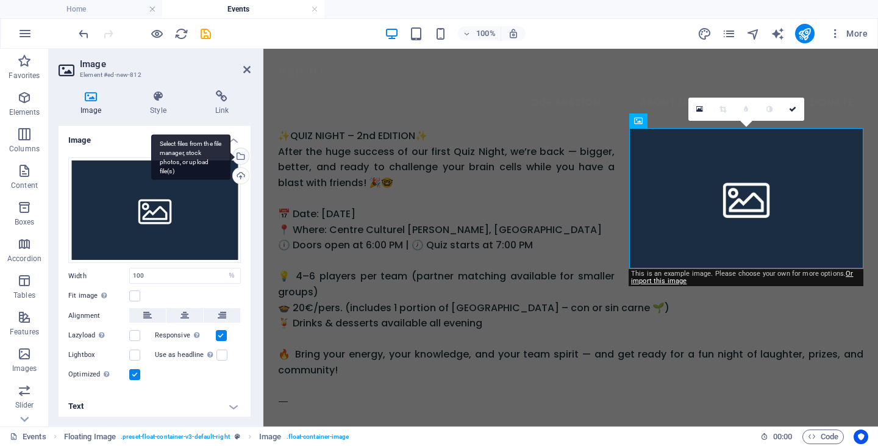
click at [230, 155] on div "Select files from the file manager, stock photos, or upload file(s)" at bounding box center [190, 157] width 79 height 46
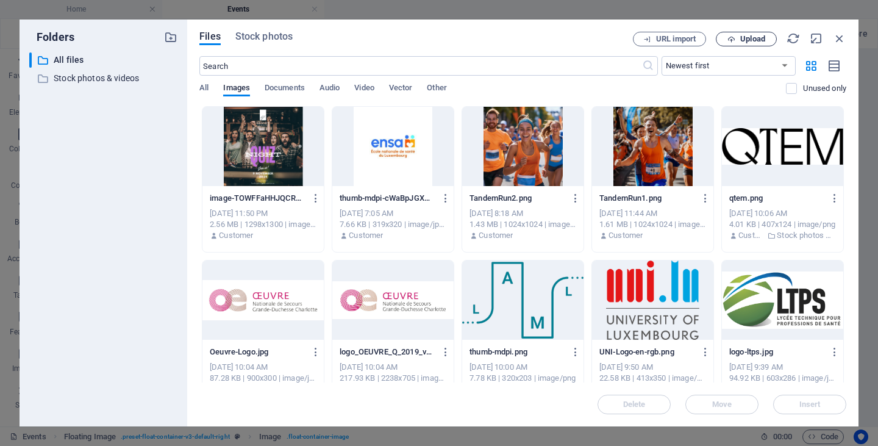
click at [737, 40] on span "Upload" at bounding box center [746, 39] width 50 height 8
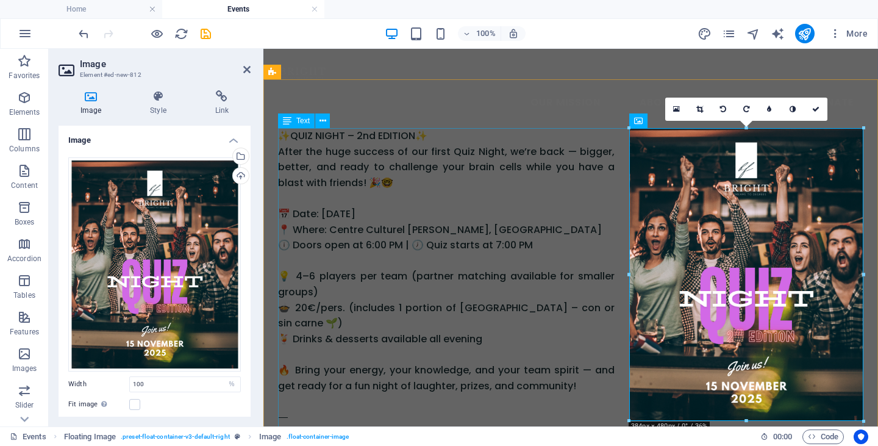
click at [404, 192] on div "✨QUIZ NIGHT – 2nd EDITION✨ After the huge success of our first Quiz Night, we’r…" at bounding box center [570, 440] width 585 height 624
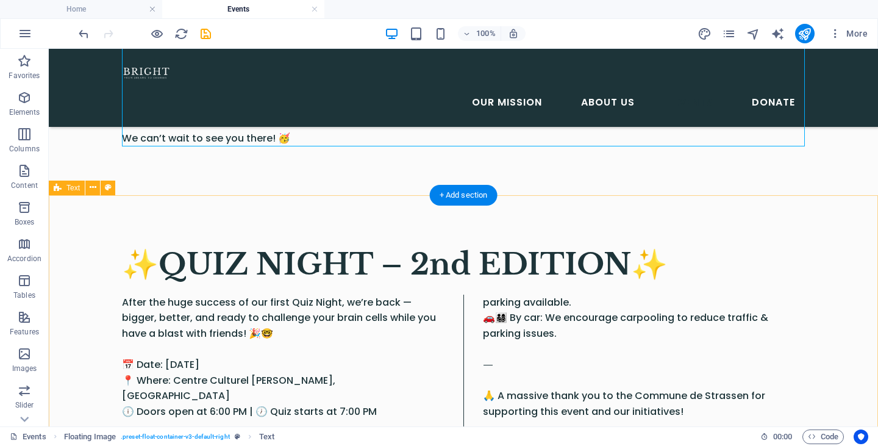
scroll to position [618, 0]
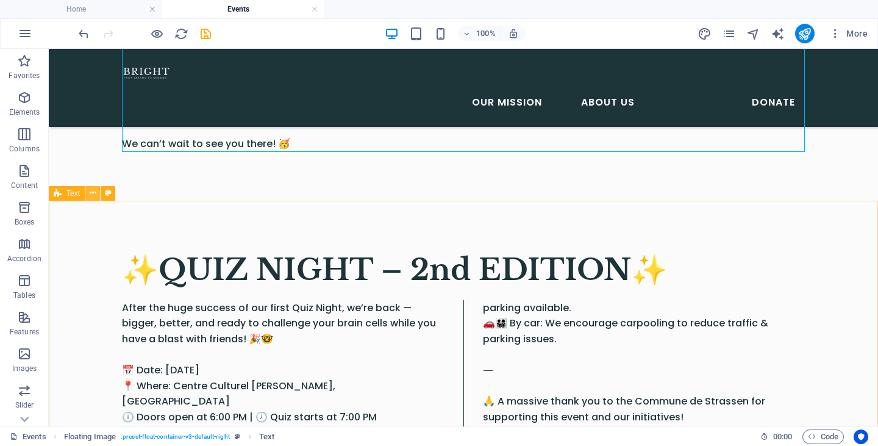
click at [96, 191] on icon at bounding box center [93, 193] width 7 height 13
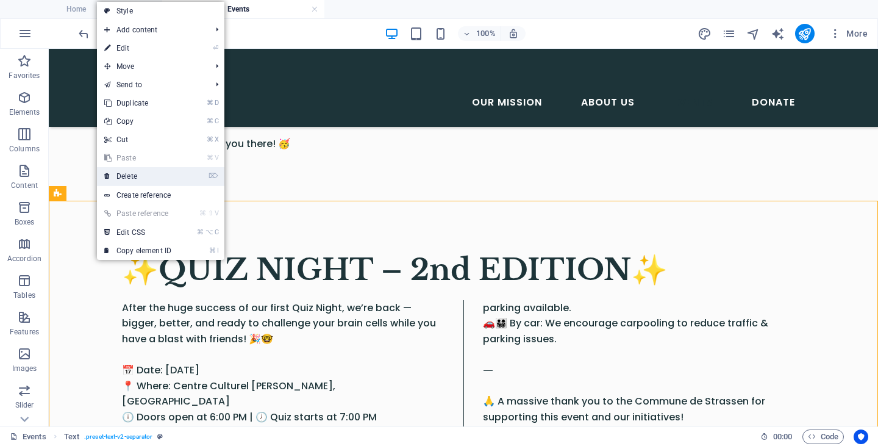
click at [163, 174] on link "⌦ Delete" at bounding box center [138, 176] width 82 height 18
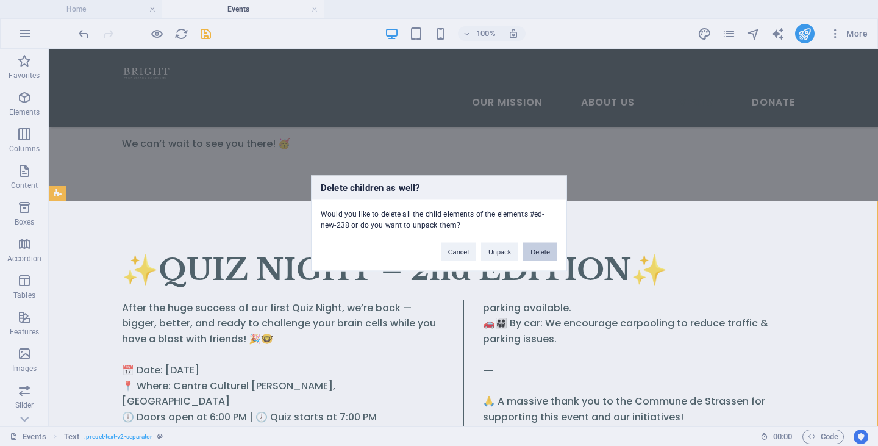
click at [534, 251] on button "Delete" at bounding box center [540, 251] width 34 height 18
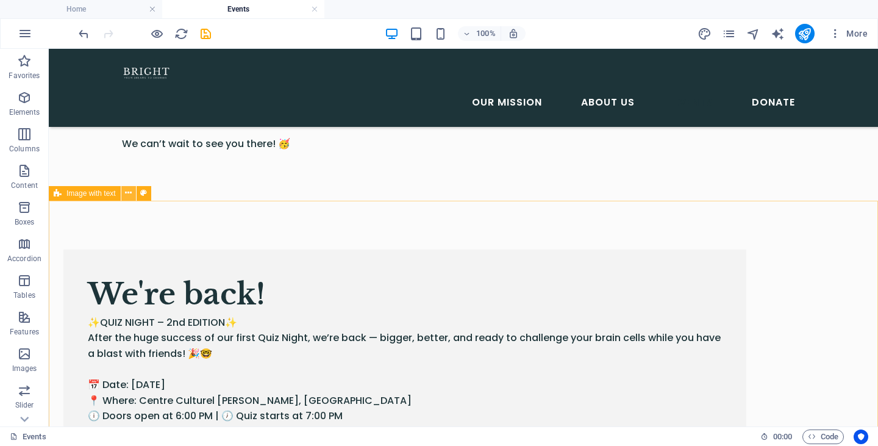
click at [128, 191] on icon at bounding box center [128, 193] width 7 height 13
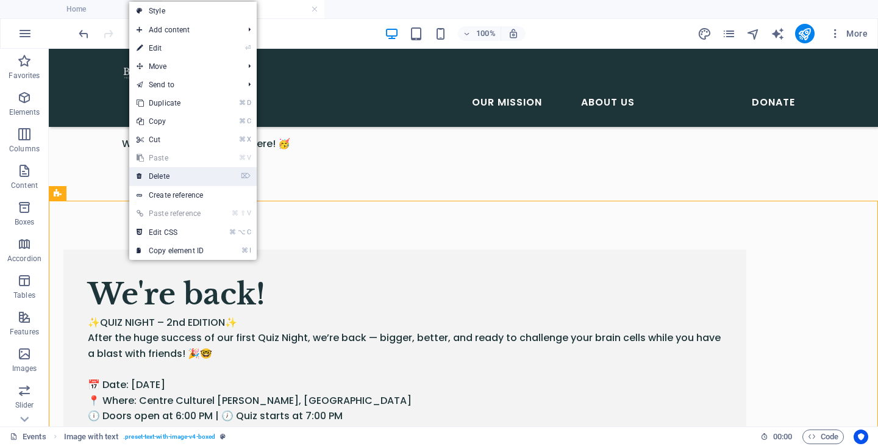
click at [191, 177] on link "⌦ Delete" at bounding box center [170, 176] width 82 height 18
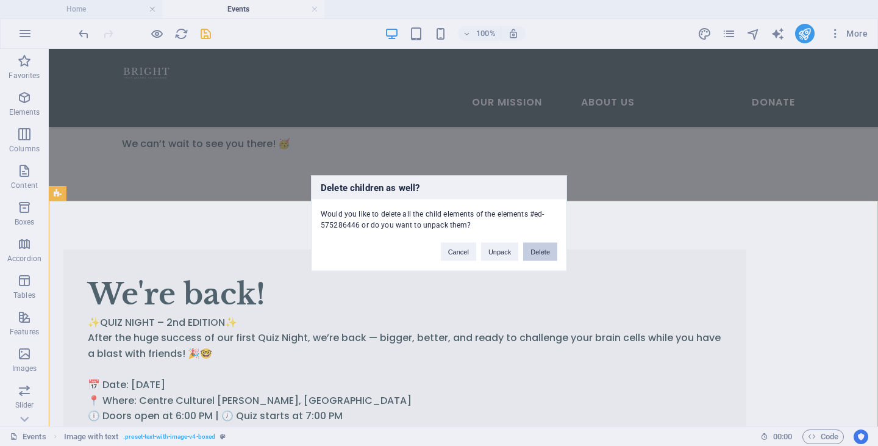
click at [530, 250] on button "Delete" at bounding box center [540, 251] width 34 height 18
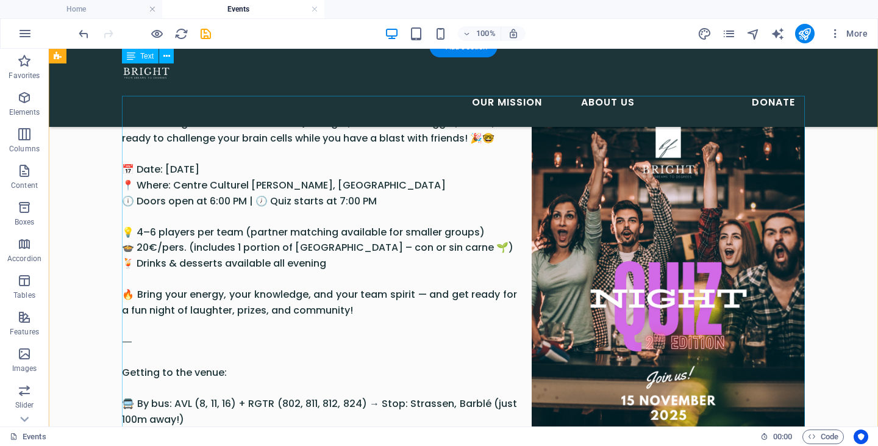
scroll to position [0, 0]
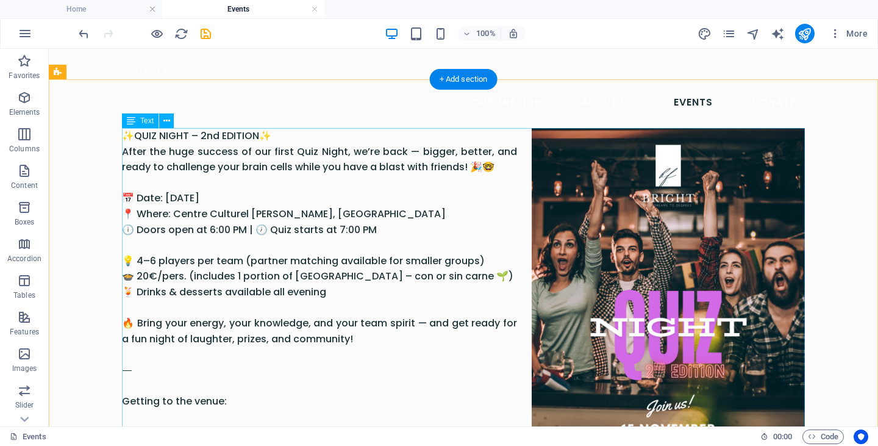
click at [298, 131] on div "✨QUIZ NIGHT – 2nd EDITION✨ After the huge success of our first Quiz Night, we’r…" at bounding box center [463, 424] width 683 height 593
click at [273, 132] on div "✨QUIZ NIGHT – 2nd EDITION✨ After the huge success of our first Quiz Night, we’r…" at bounding box center [463, 424] width 683 height 593
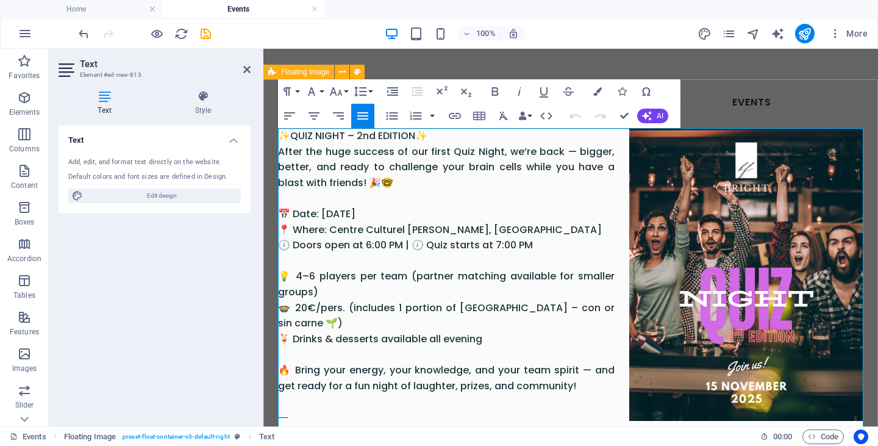
drag, startPoint x: 429, startPoint y: 130, endPoint x: 269, endPoint y: 138, distance: 160.0
click at [269, 138] on div "✨QUIZ NIGHT – 2nd EDITION✨ After the huge success of our first Quiz Night, we’r…" at bounding box center [570, 440] width 615 height 722
click at [340, 89] on icon "button" at bounding box center [336, 91] width 15 height 15
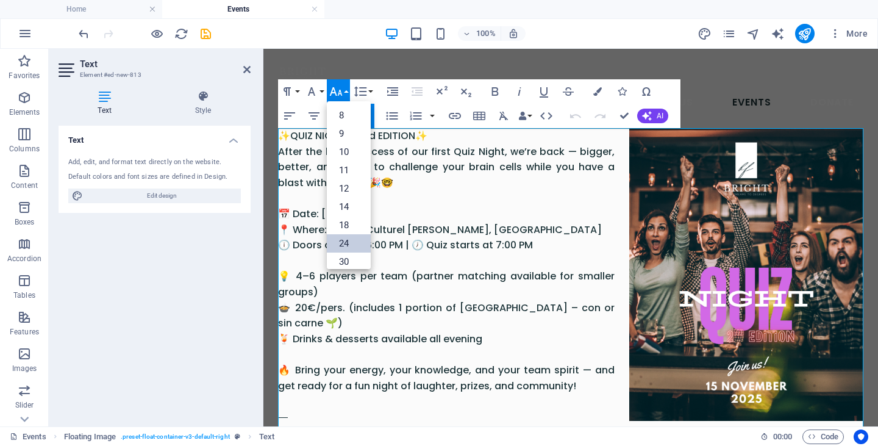
click at [349, 244] on link "24" at bounding box center [349, 243] width 44 height 18
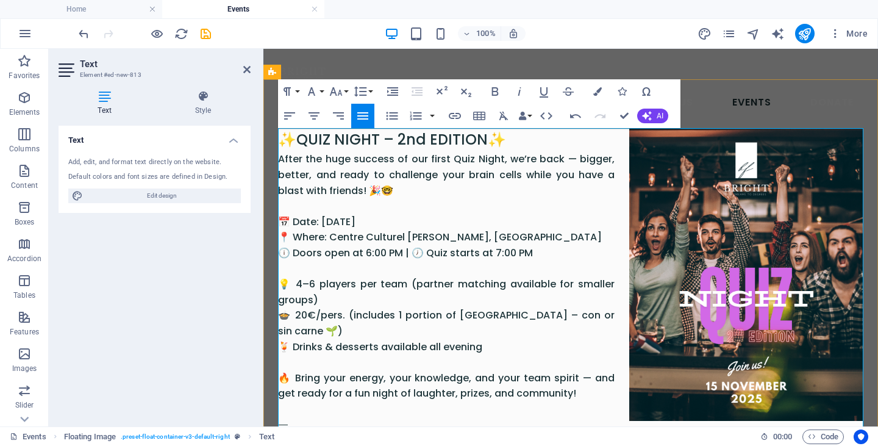
click at [393, 248] on p "✨QUIZ NIGHT – 2nd EDITION✨ After the huge success of our first Quiz Night, we’r…" at bounding box center [570, 444] width 585 height 632
click at [706, 88] on nav "Our mission About Us Events Donate" at bounding box center [570, 102] width 585 height 29
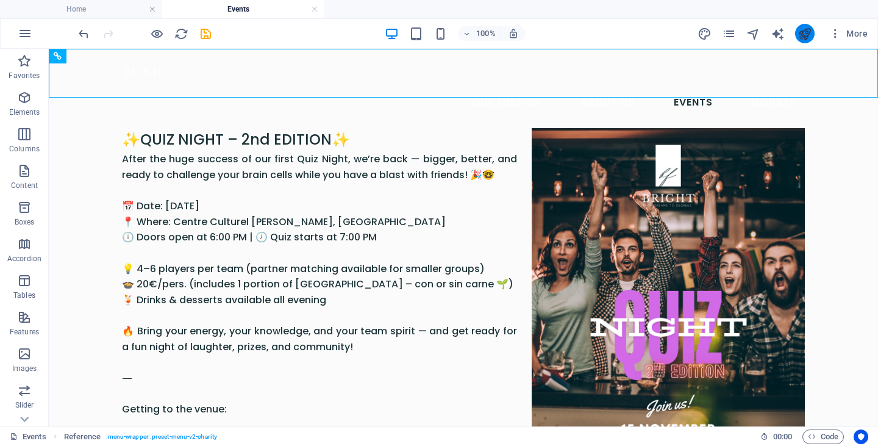
click at [805, 38] on icon "publish" at bounding box center [805, 34] width 14 height 14
